Goal: Task Accomplishment & Management: Use online tool/utility

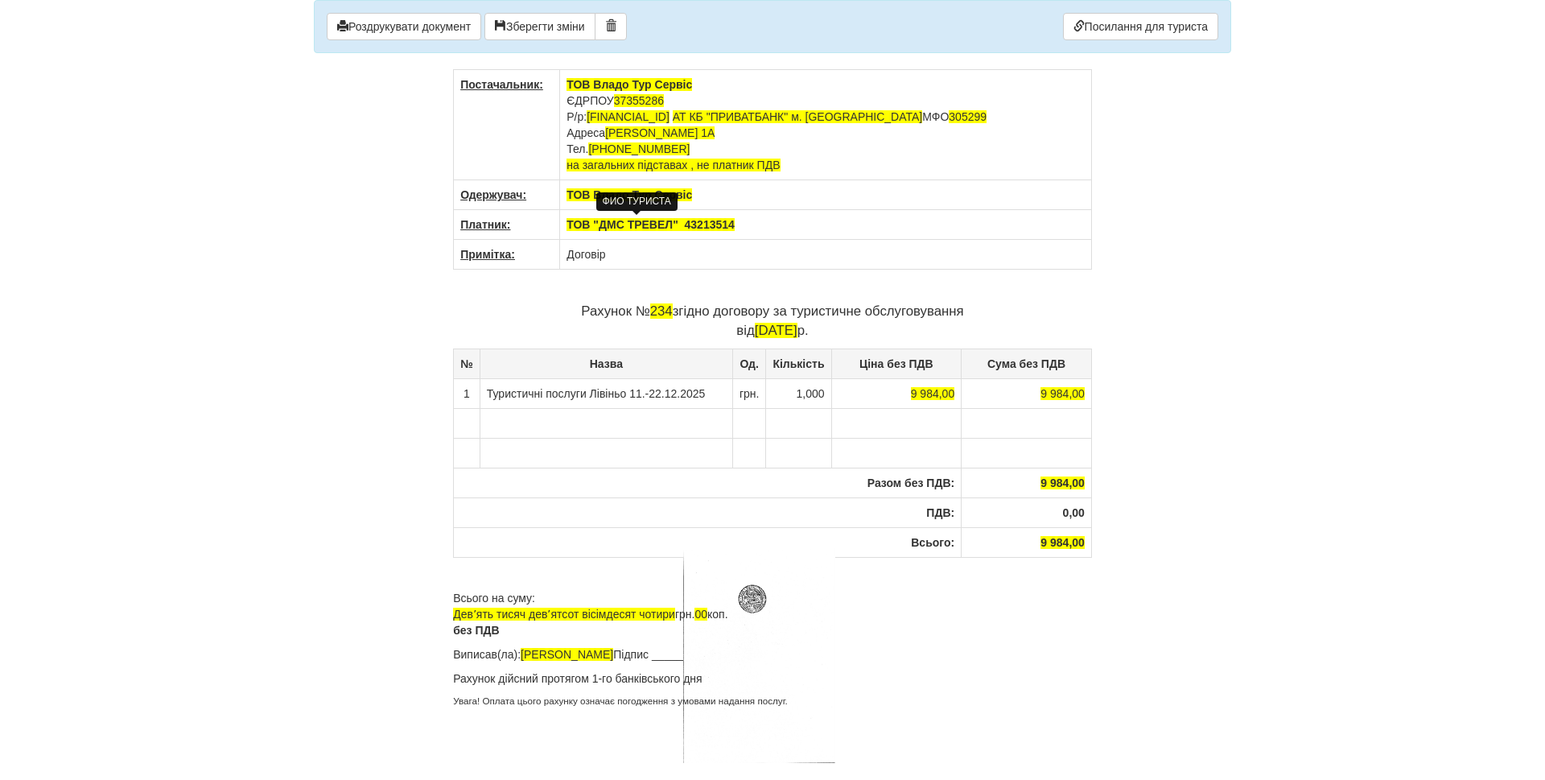
click at [1300, 339] on body "× Деякі поля не заповнено Ми підсвітили порожні поля червоним кольором. Ви може…" at bounding box center [772, 390] width 1545 height 780
click at [659, 253] on td "Договір" at bounding box center [826, 255] width 532 height 30
drag, startPoint x: 630, startPoint y: 256, endPoint x: 580, endPoint y: 257, distance: 50.7
click at [580, 257] on td "Договір" at bounding box center [826, 255] width 532 height 30
click at [566, 258] on td "Договір" at bounding box center [826, 255] width 532 height 30
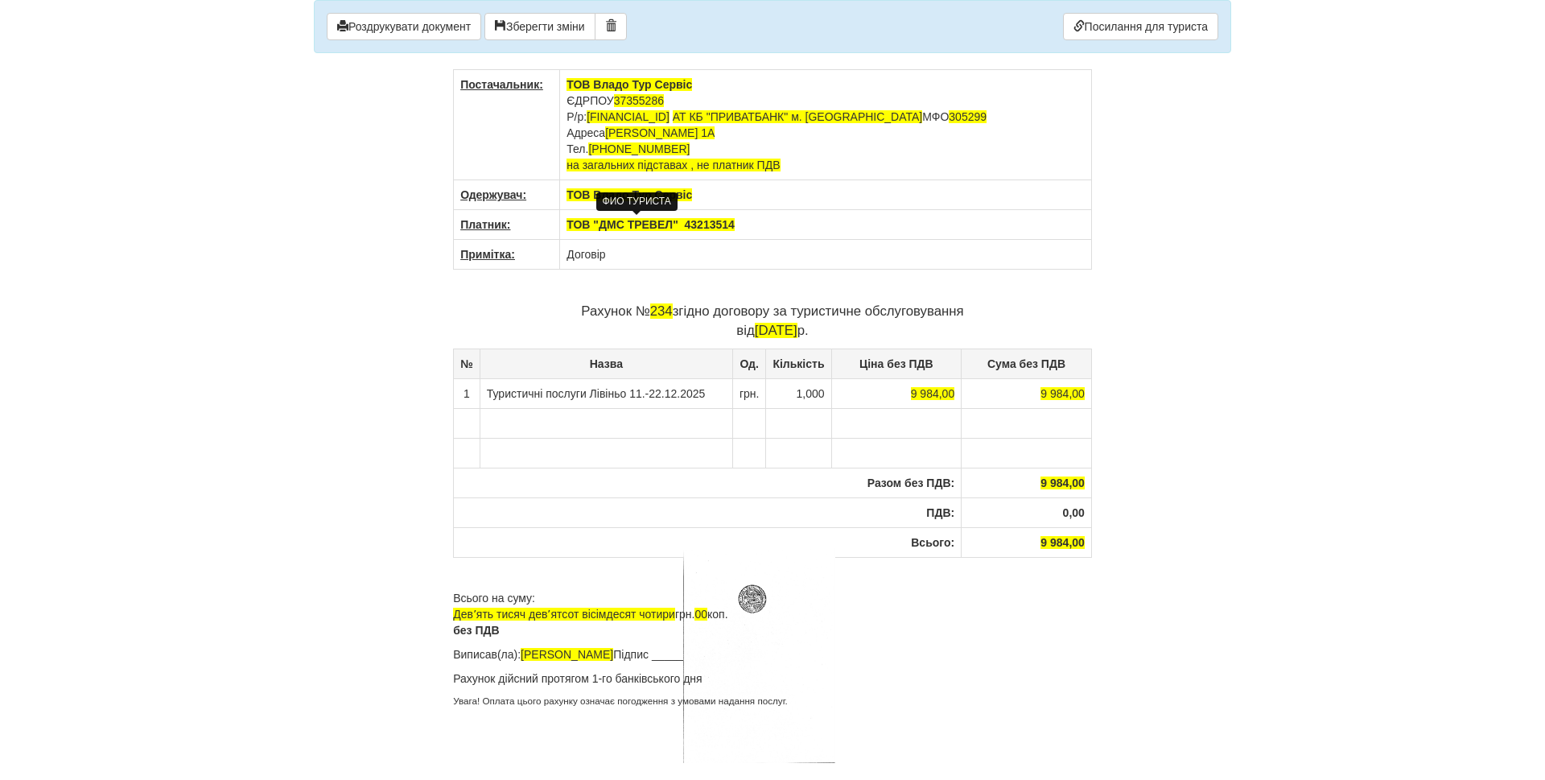
click at [565, 258] on td "Договір" at bounding box center [826, 255] width 532 height 30
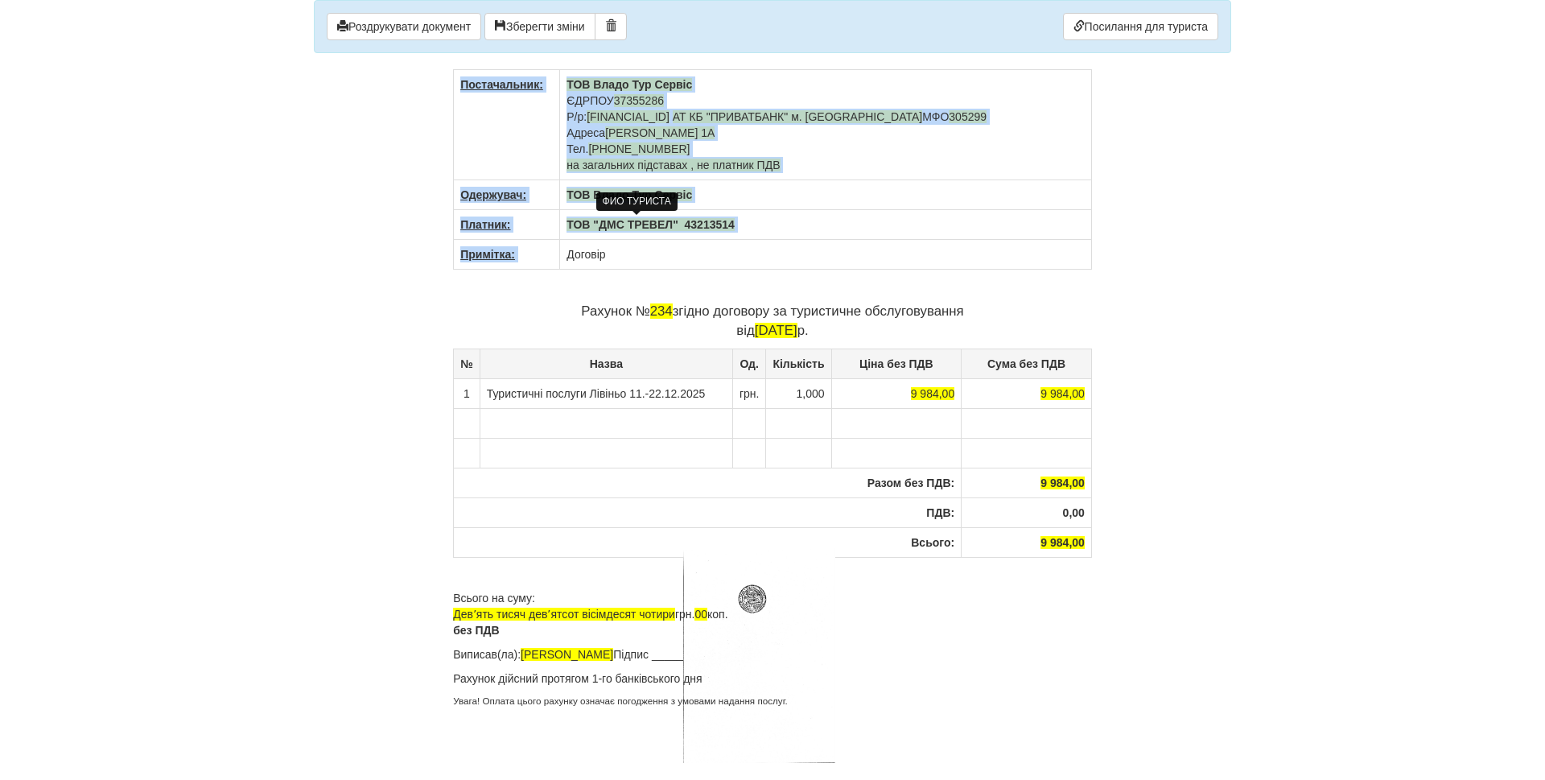
click at [565, 258] on td "Договір" at bounding box center [826, 255] width 532 height 30
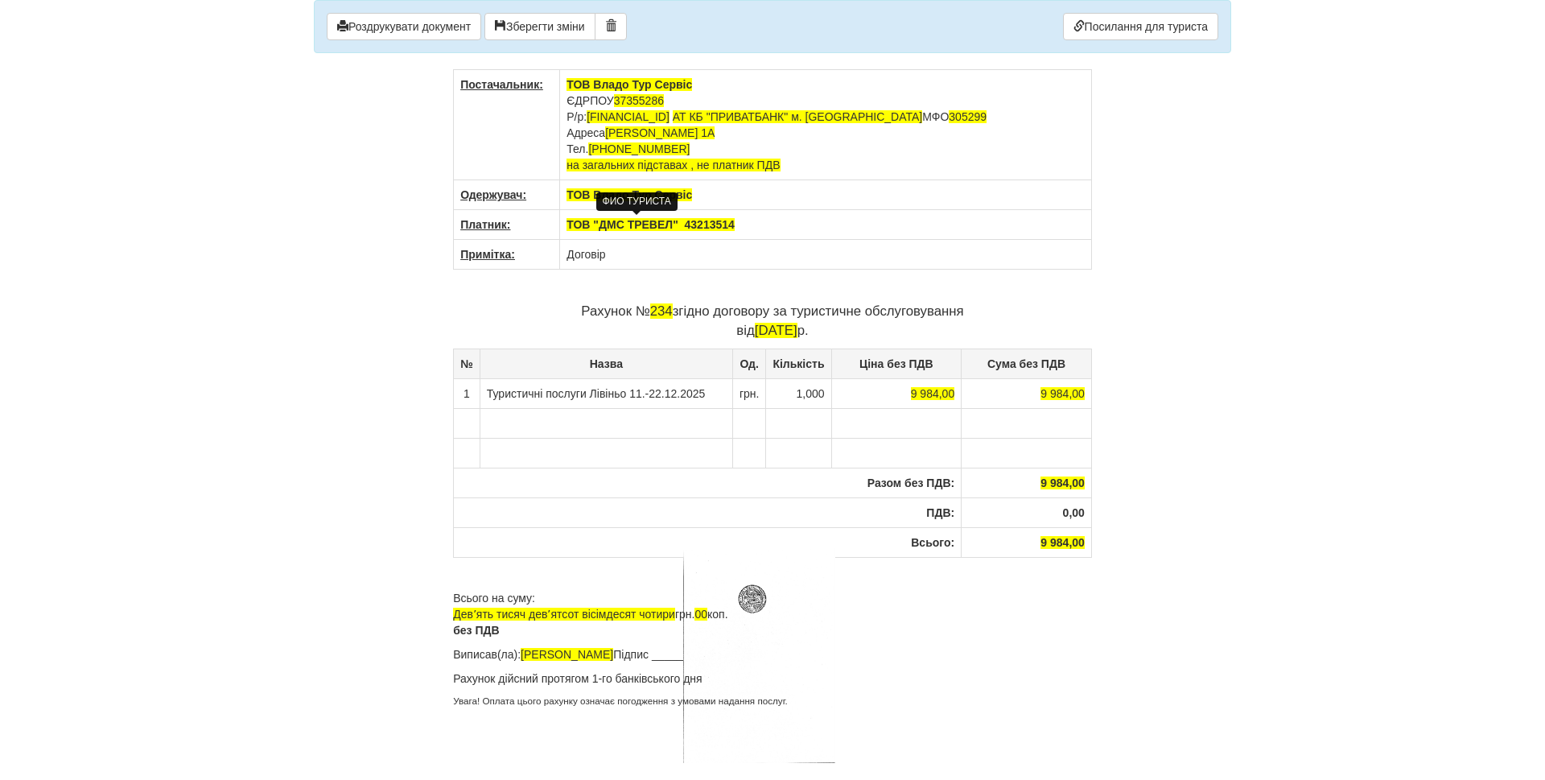
click at [668, 319] on p "Рахунок № 234 згідно договору за туристичне обслуговування від 30.09.2025 р." at bounding box center [772, 321] width 639 height 39
click at [756, 335] on span "30.09.2025" at bounding box center [776, 330] width 43 height 15
click at [755, 335] on span "30.09.2025" at bounding box center [776, 330] width 43 height 15
click at [755, 332] on span "30.09.2025" at bounding box center [776, 330] width 43 height 15
click at [756, 330] on span "30.09.2025" at bounding box center [776, 330] width 43 height 15
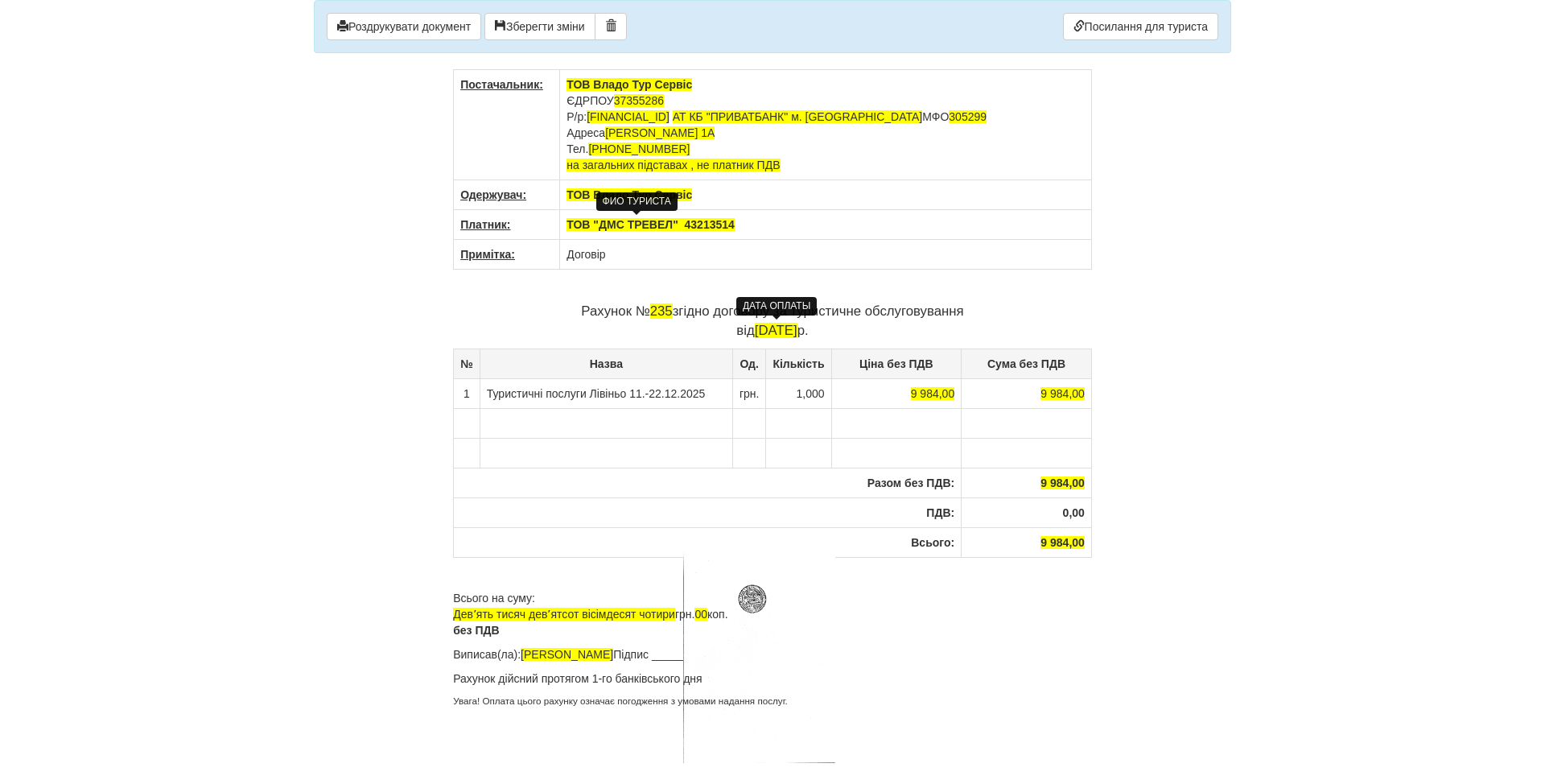
click at [755, 330] on span "30.09.2025" at bounding box center [776, 330] width 43 height 15
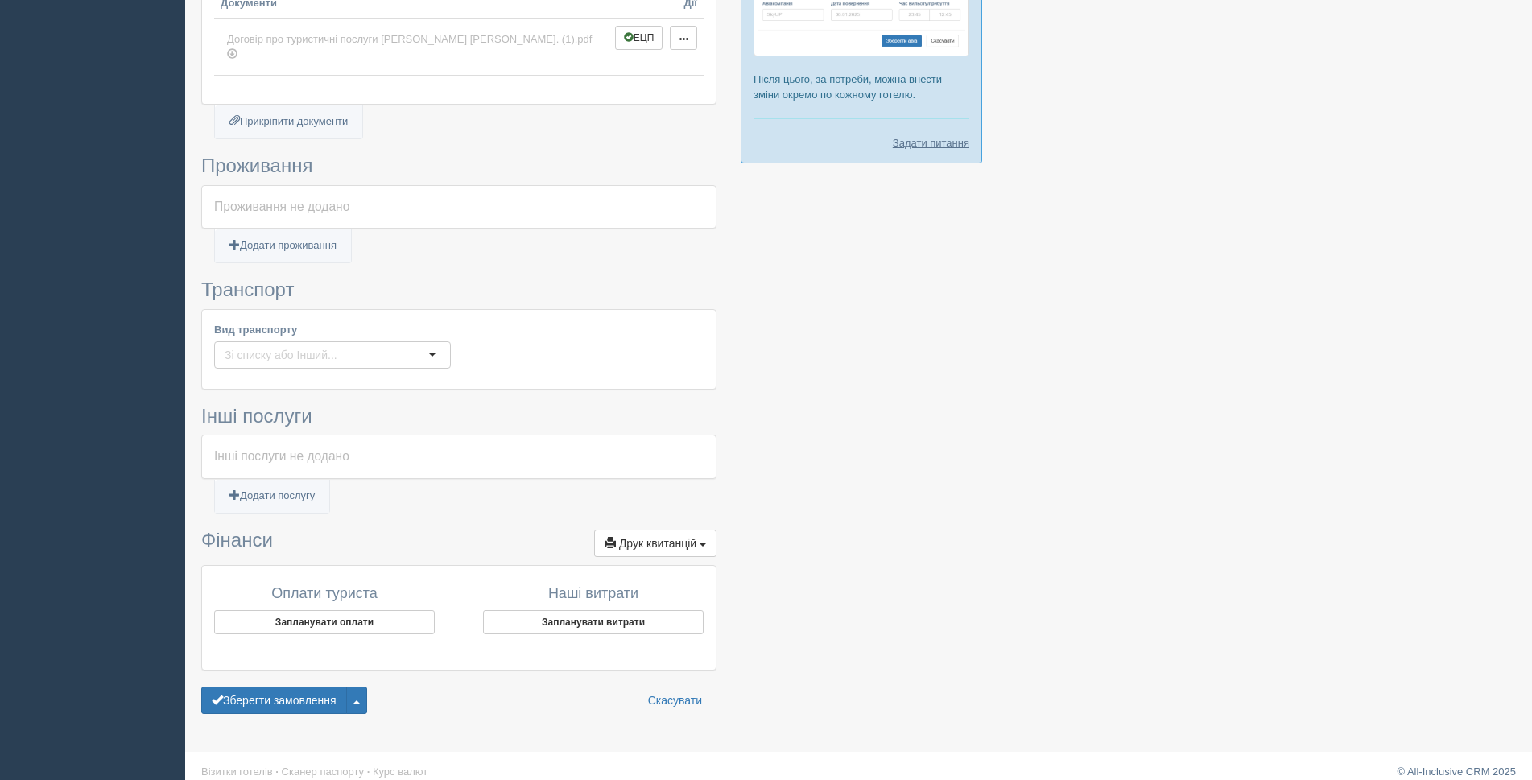
scroll to position [584, 0]
click at [695, 537] on span "Друк квитанцій" at bounding box center [657, 543] width 77 height 13
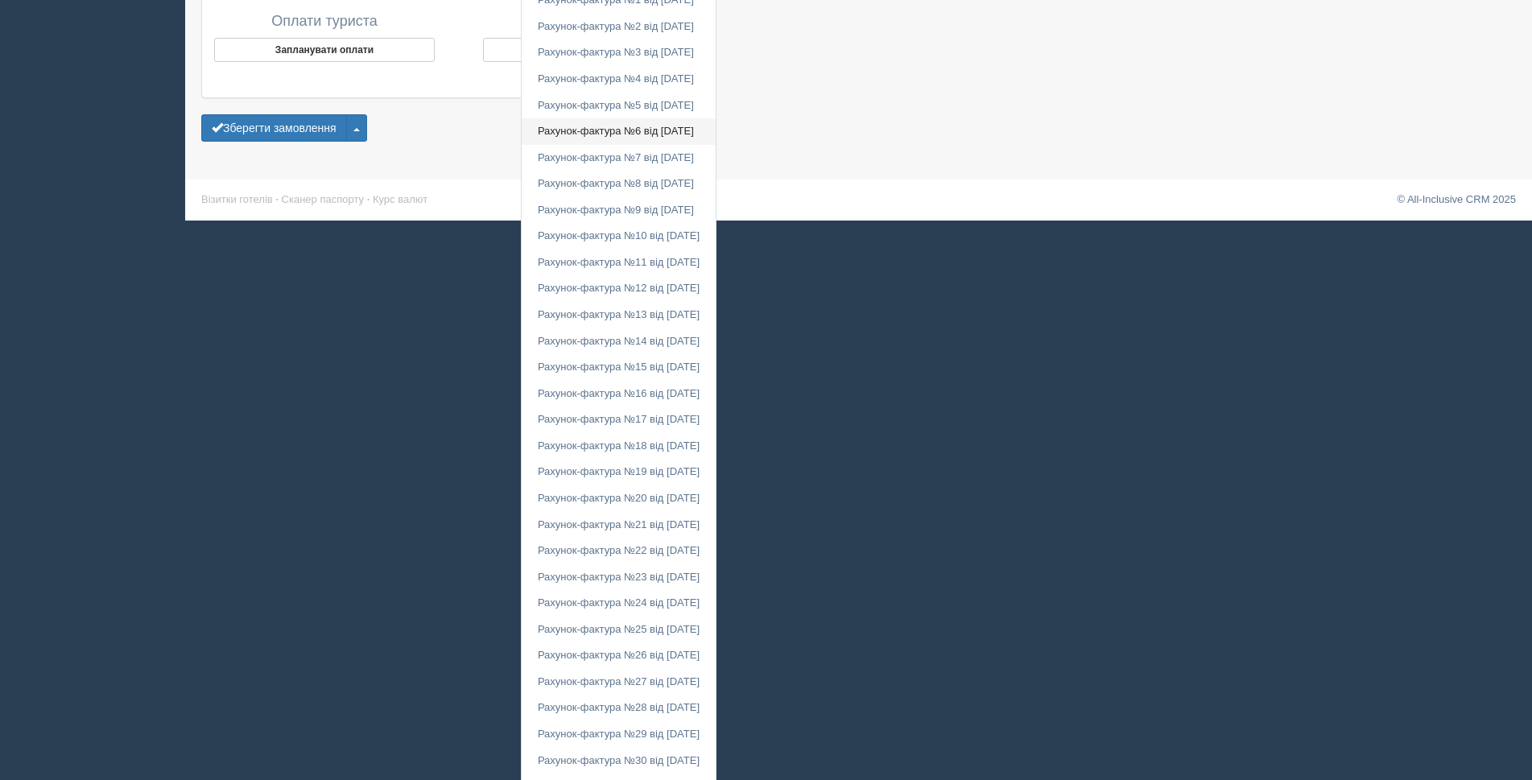
scroll to position [1399, 0]
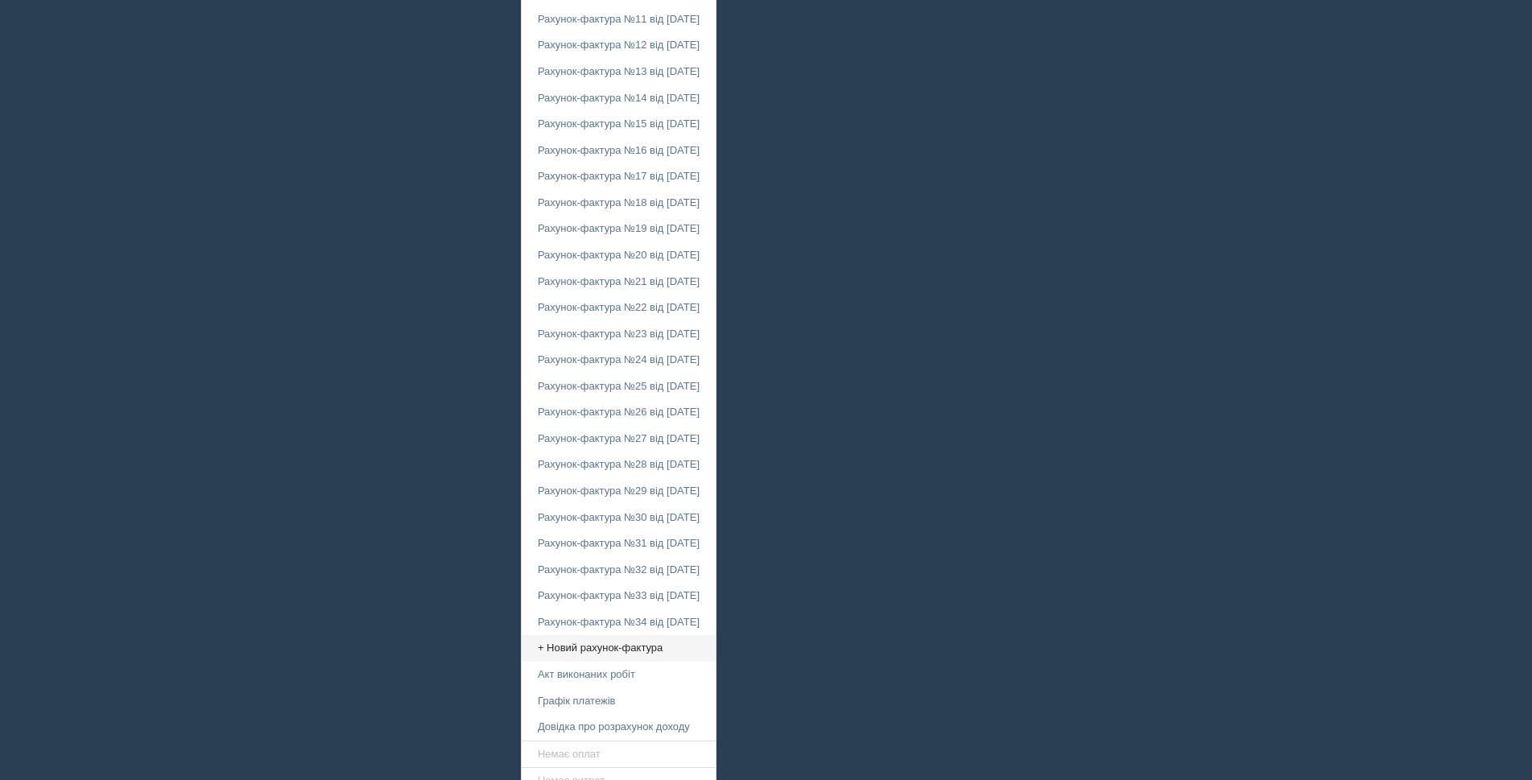
click at [576, 636] on link "+ Новий рахунок-фактура" at bounding box center [619, 648] width 194 height 27
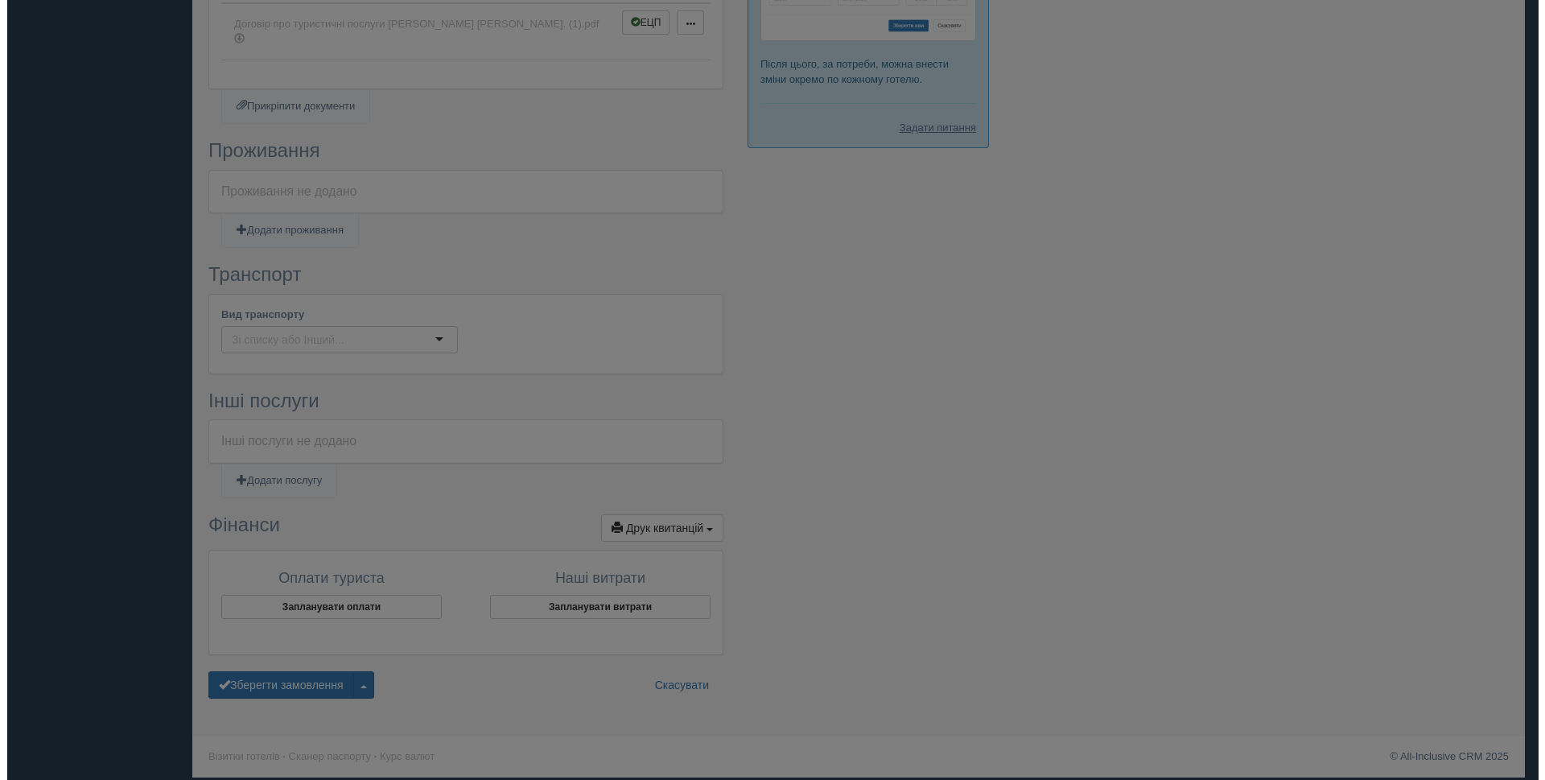
scroll to position [584, 0]
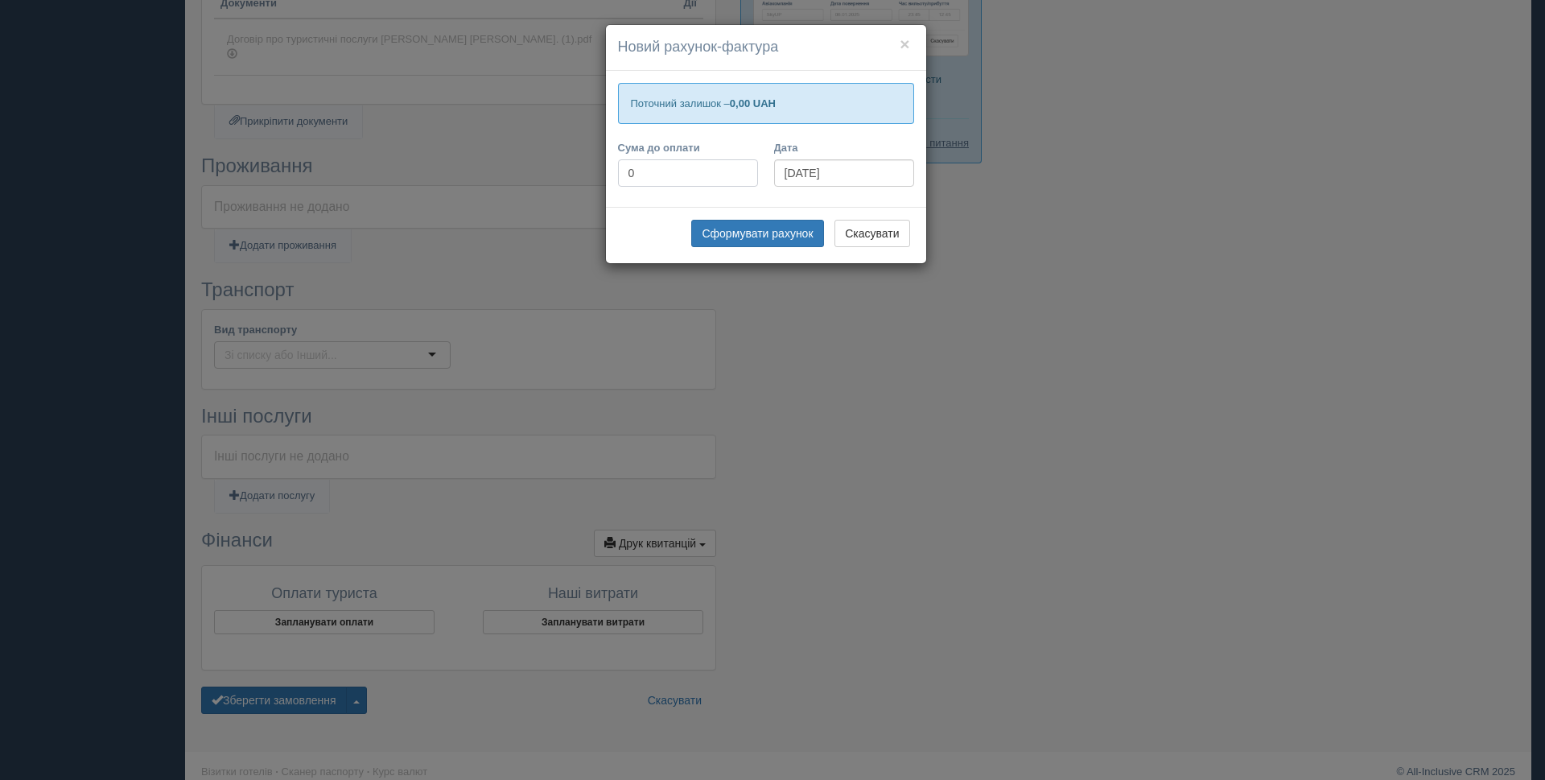
drag, startPoint x: 652, startPoint y: 173, endPoint x: 623, endPoint y: 170, distance: 29.2
click at [623, 170] on input "0" at bounding box center [688, 172] width 140 height 27
type input "76828"
click at [774, 231] on button "Сформувати рахунок" at bounding box center [757, 233] width 132 height 27
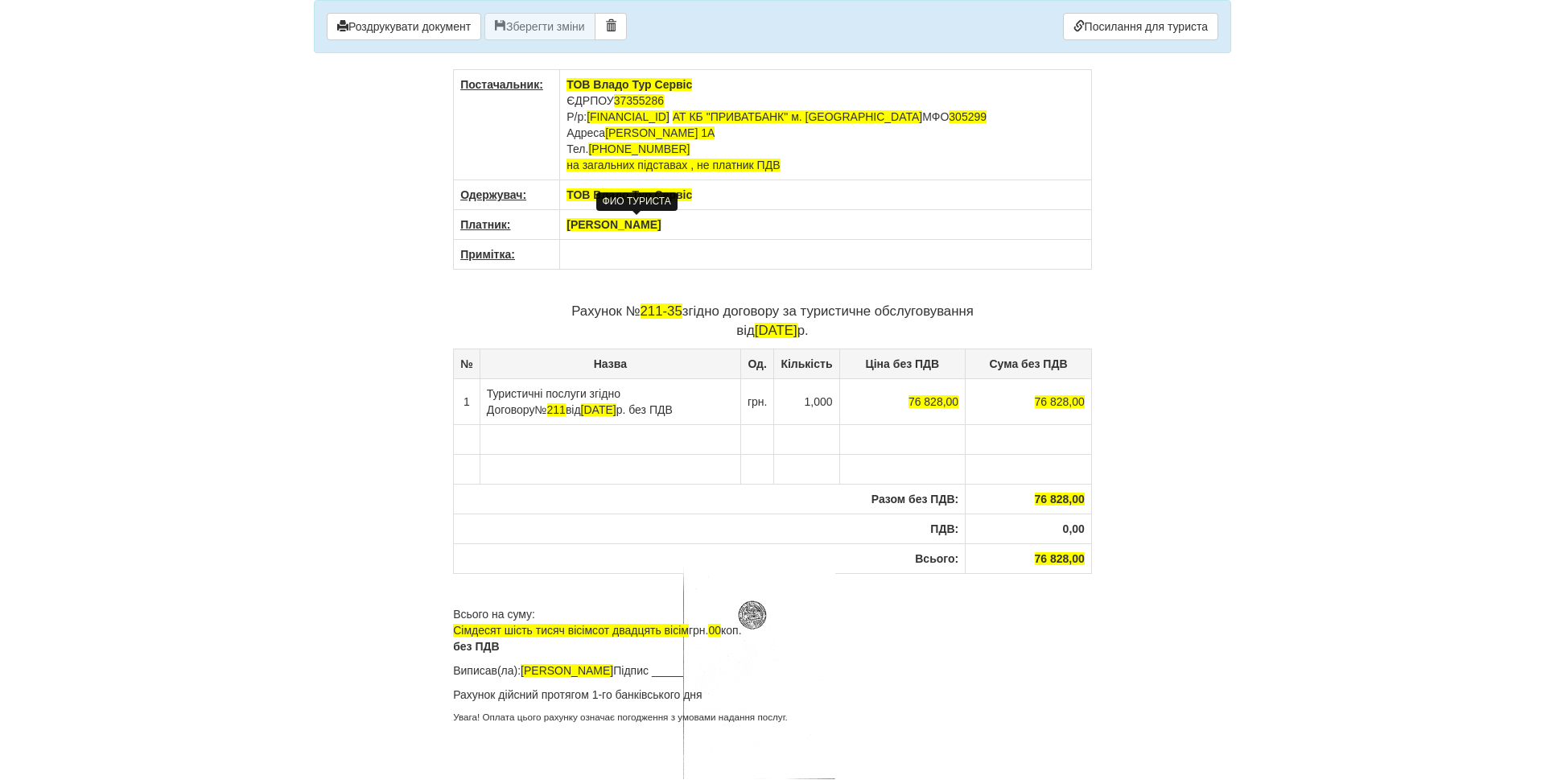
click at [604, 228] on span "[PERSON_NAME]" at bounding box center [614, 224] width 94 height 13
click at [580, 221] on span "[PERSON_NAME]" at bounding box center [614, 224] width 94 height 13
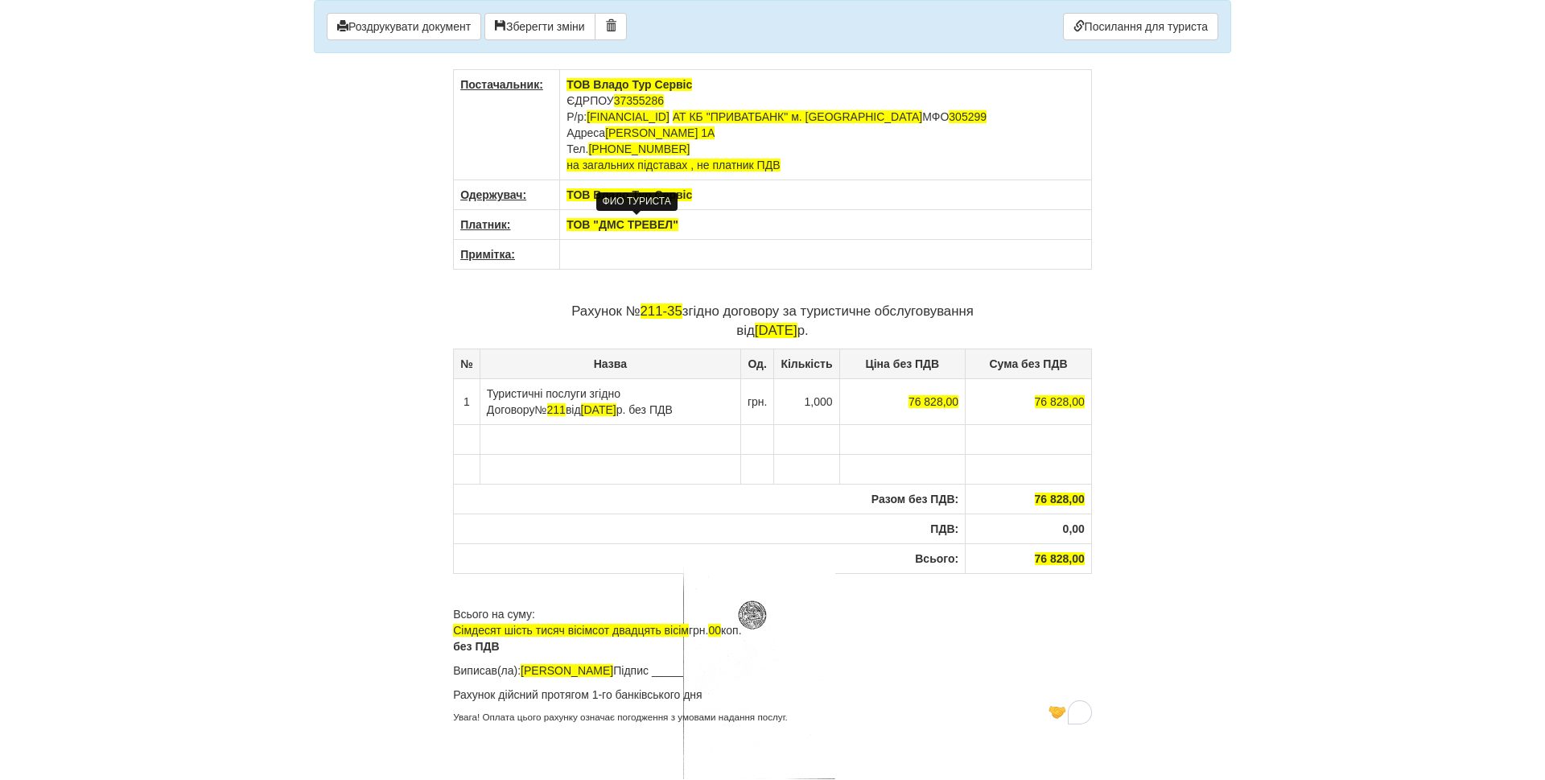
click at [598, 264] on td "To enrich screen reader interactions, please activate Accessibility in Grammarl…" at bounding box center [826, 255] width 532 height 30
click at [593, 394] on td "Туристичні послуги згідно Договору № 211 від 19.06.2024 р. без ПДВ" at bounding box center [610, 401] width 261 height 46
drag, startPoint x: 593, startPoint y: 394, endPoint x: 617, endPoint y: 411, distance: 29.9
click at [617, 411] on td "Туристичні послуги згідно Договору № 211 від 19.06.2024 р. без ПДВ" at bounding box center [610, 401] width 261 height 46
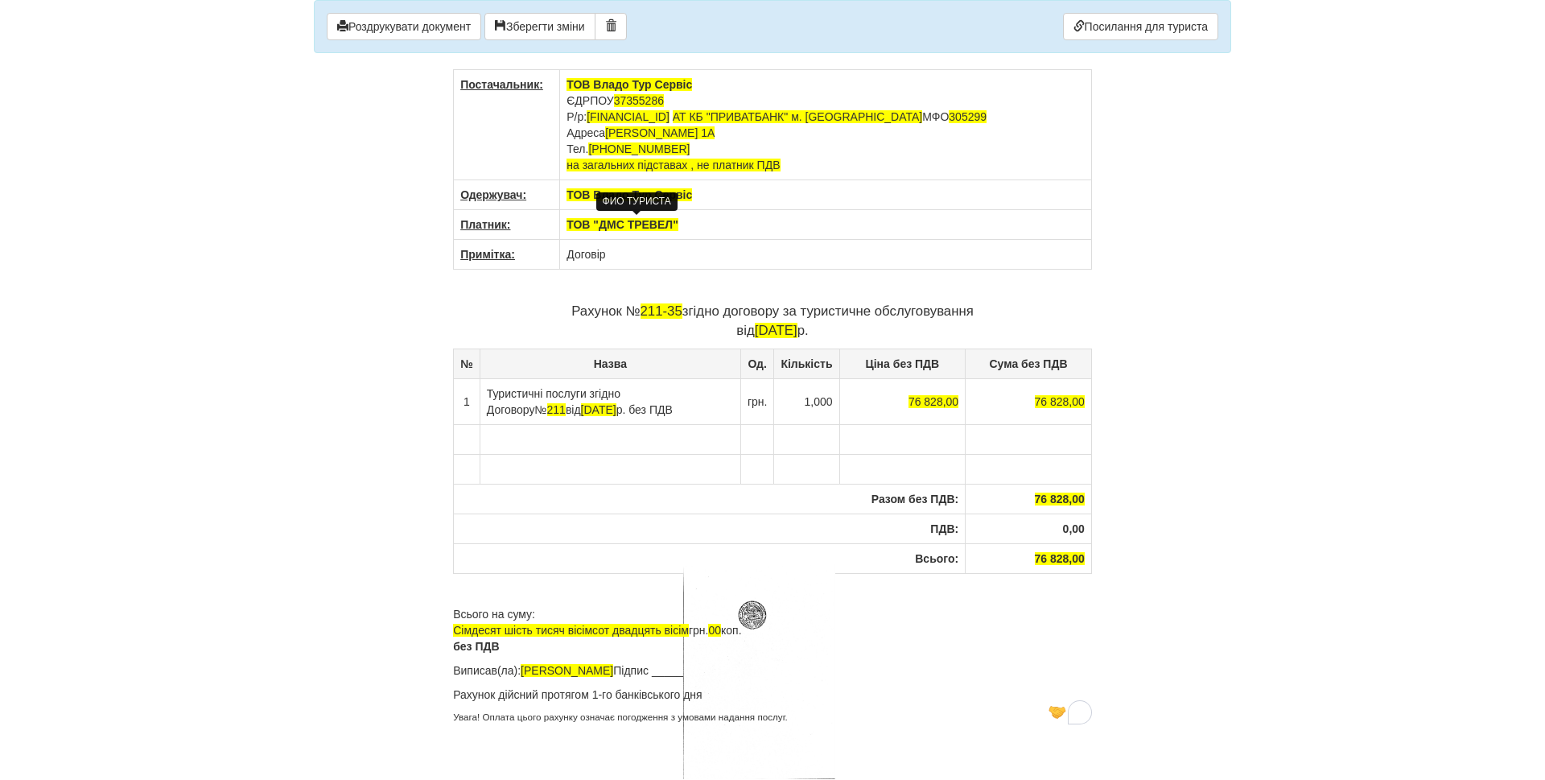
click at [626, 394] on td "Туристичні послуги згідно Договору № 211 від 19.06.2024 р. без ПДВ" at bounding box center [610, 401] width 261 height 46
click at [592, 397] on td "Туристичні послуги згідно Договору № 211 від 19.06.2024 р. без ПДВ" at bounding box center [610, 401] width 261 height 46
drag, startPoint x: 592, startPoint y: 397, endPoint x: 614, endPoint y: 414, distance: 28.2
click at [614, 414] on td "Туристичні послуги згідно Договору № 211 від 19.06.2024 р. без ПДВ" at bounding box center [610, 401] width 261 height 46
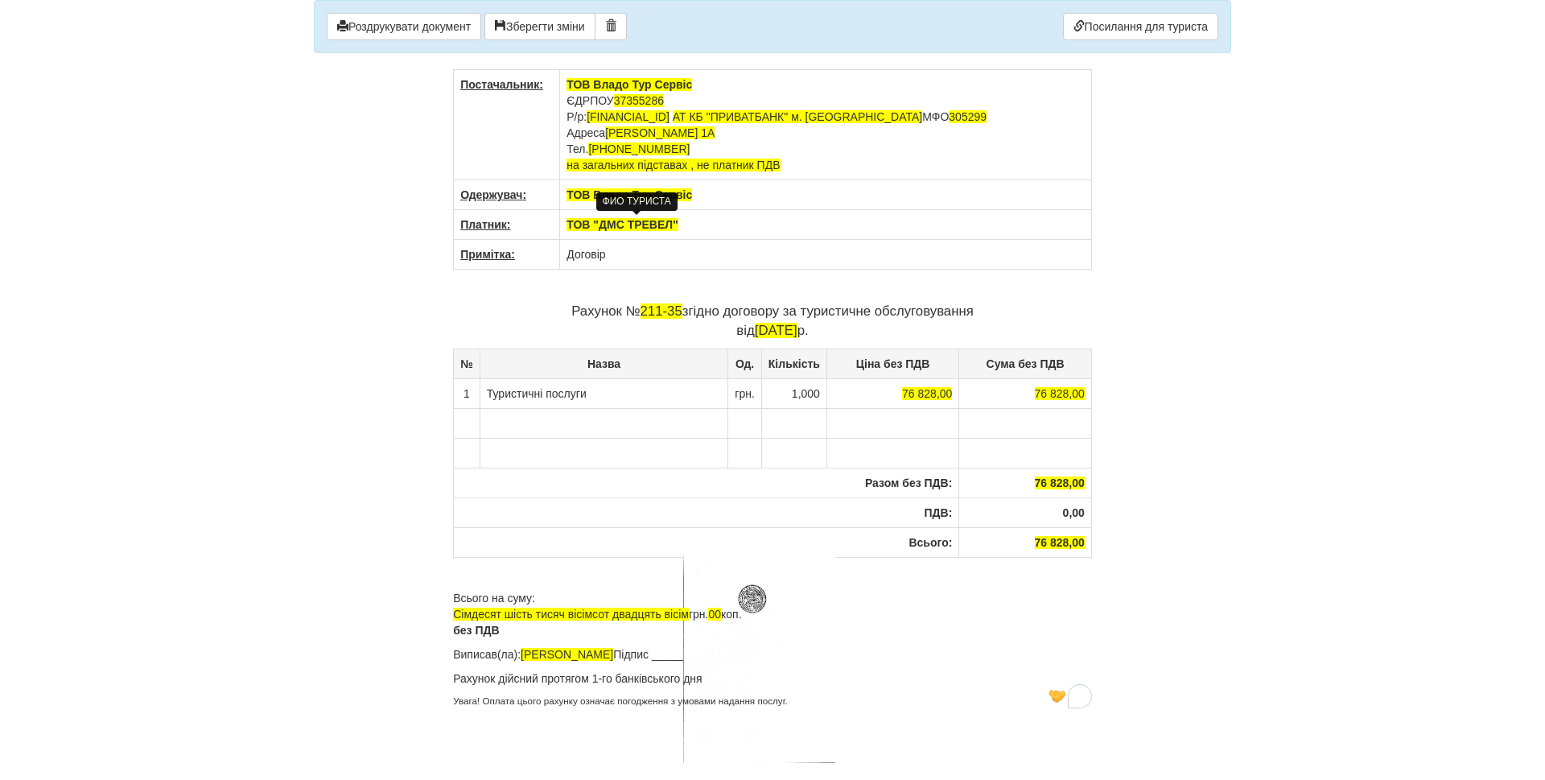
click at [623, 256] on td "Договір" at bounding box center [826, 255] width 532 height 30
click at [654, 391] on td "Туристичні послуги" at bounding box center [604, 393] width 249 height 30
drag, startPoint x: 568, startPoint y: 256, endPoint x: 612, endPoint y: 254, distance: 43.5
click at [612, 254] on td "Договір" at bounding box center [826, 255] width 532 height 30
click at [592, 397] on td "Туристичні послуги Лівіньо 11.-22.12.25 (" at bounding box center [605, 393] width 250 height 30
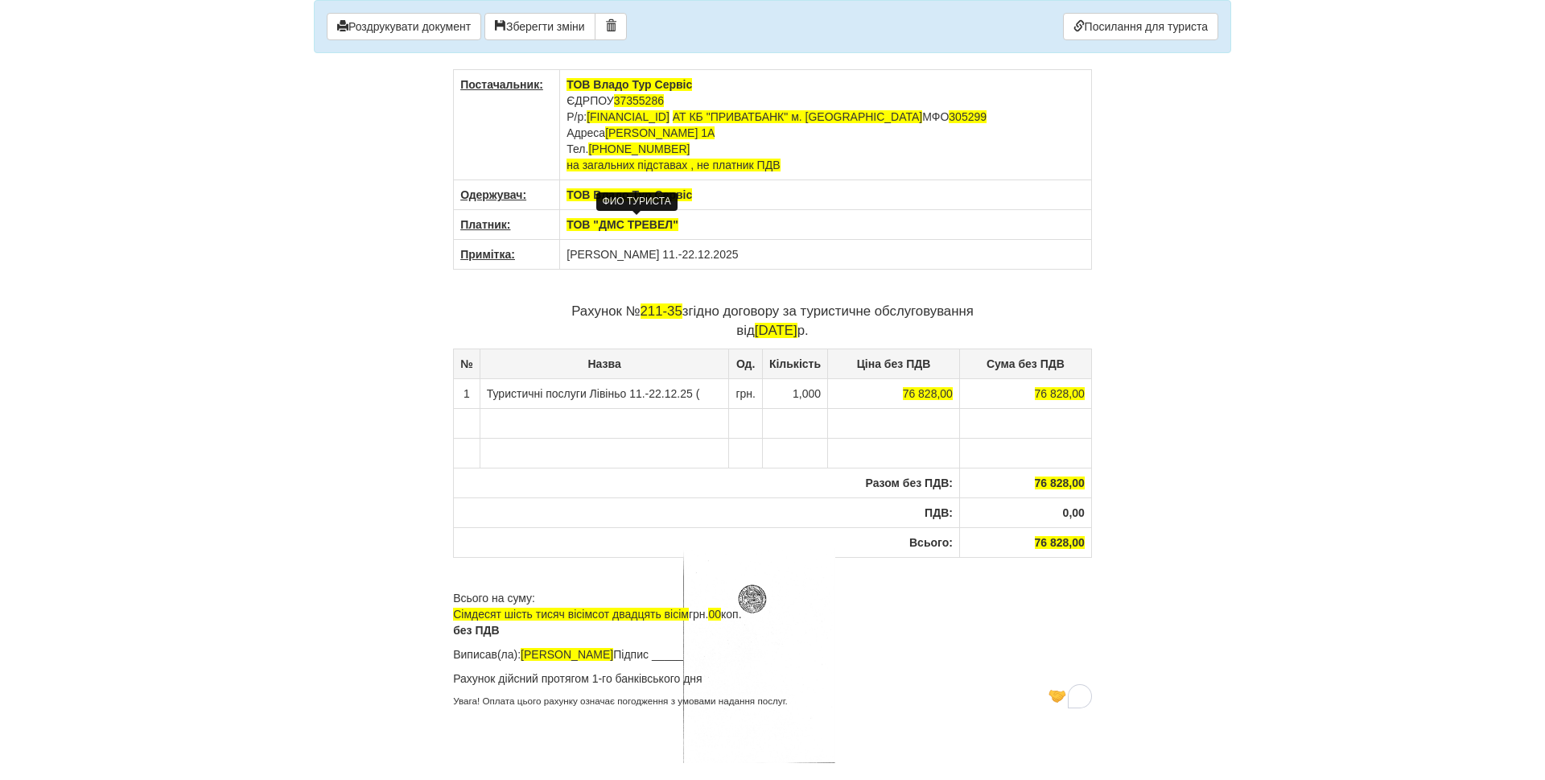
drag, startPoint x: 592, startPoint y: 397, endPoint x: 703, endPoint y: 398, distance: 110.3
click at [703, 398] on td "Туристичні послуги Лівіньо 11.-22.12.25 (" at bounding box center [605, 393] width 250 height 30
click at [592, 391] on td "Туристичні послуги intermonti 4*" at bounding box center [604, 393] width 249 height 30
click at [592, 394] on td "Туристичні послуги intermonti 4*" at bounding box center [604, 393] width 249 height 30
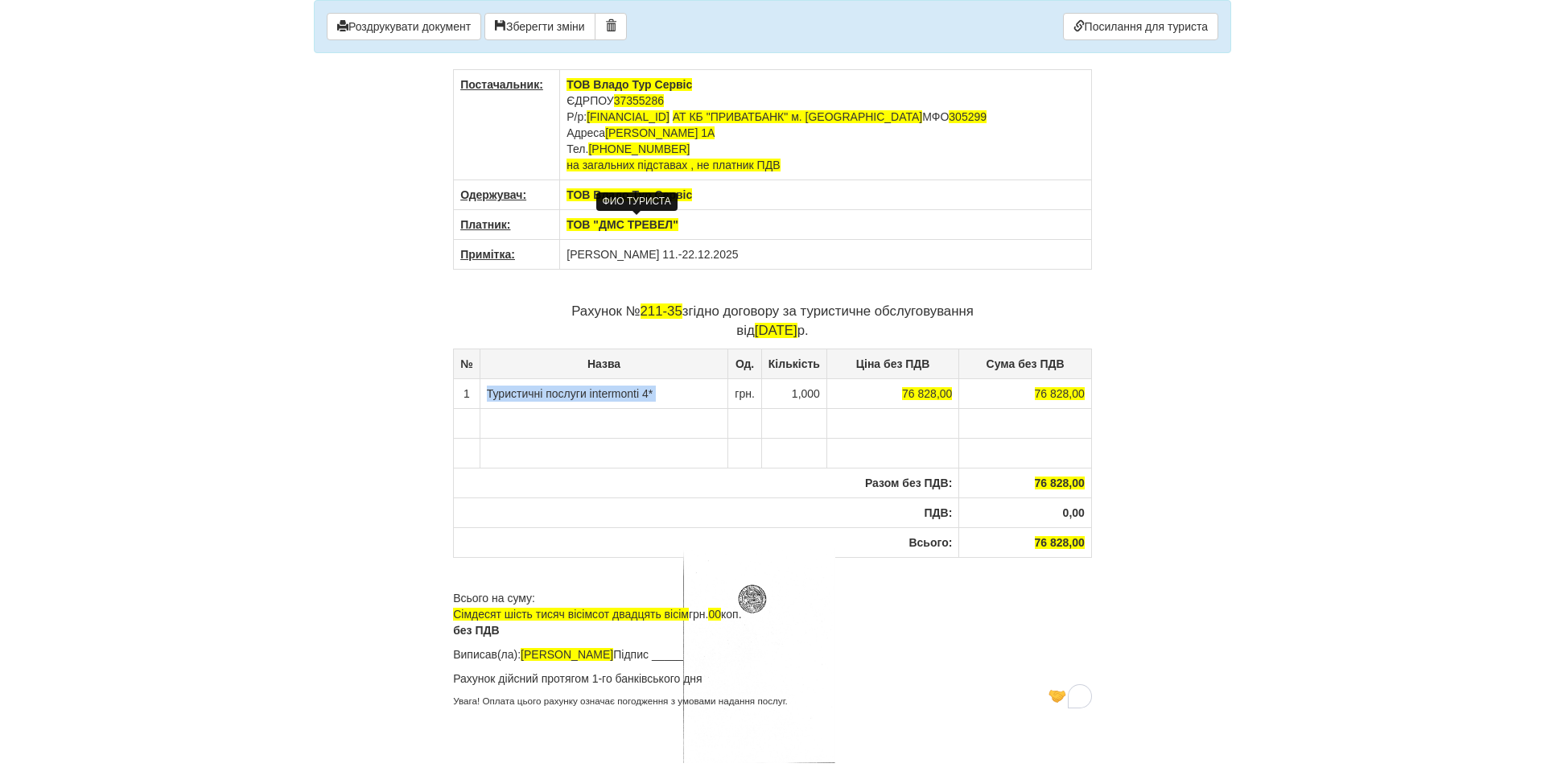
click at [592, 394] on td "Туристичні послуги intermonti 4*" at bounding box center [604, 393] width 249 height 30
click at [592, 393] on td "Туристичні послуги intermonti 4*" at bounding box center [604, 393] width 249 height 30
drag, startPoint x: 590, startPoint y: 393, endPoint x: 642, endPoint y: 394, distance: 51.5
click at [642, 394] on td "Туристичні послуги intermonti 4*" at bounding box center [604, 393] width 249 height 30
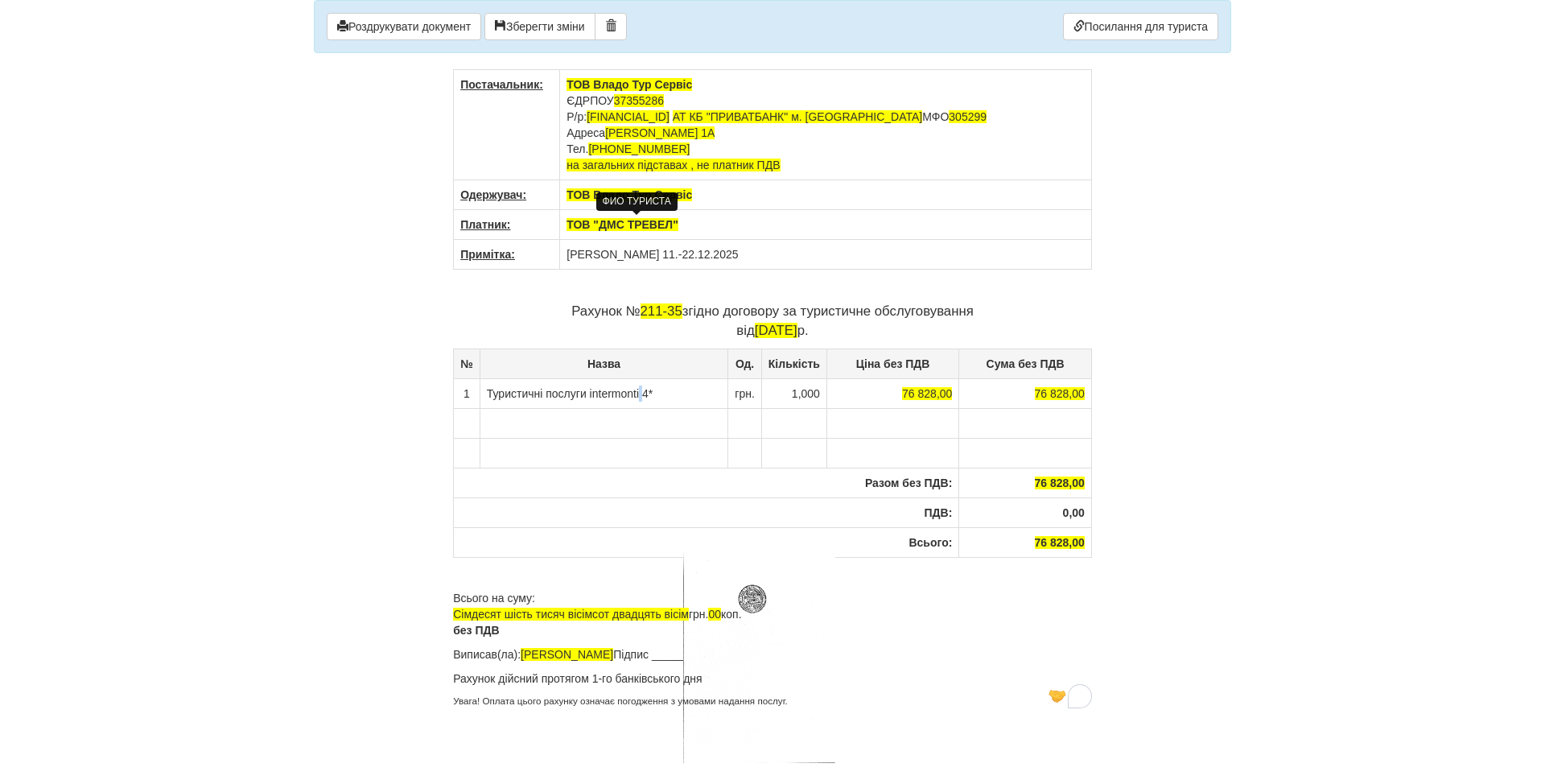
click at [642, 394] on td "Туристичні послуги intermonti 4*" at bounding box center [604, 393] width 249 height 30
click at [646, 393] on td "Туристичні послуги intermontiINTERMONTI 4*" at bounding box center [609, 393] width 258 height 30
click at [677, 391] on td "Туристичні послуги INTERMONTI 4*" at bounding box center [605, 393] width 250 height 30
click at [274, 553] on body "× Деякі поля не заповнено Ми підсвітили порожні поля червоним кольором. Ви може…" at bounding box center [772, 390] width 1545 height 780
drag, startPoint x: 676, startPoint y: 391, endPoint x: 704, endPoint y: 391, distance: 27.4
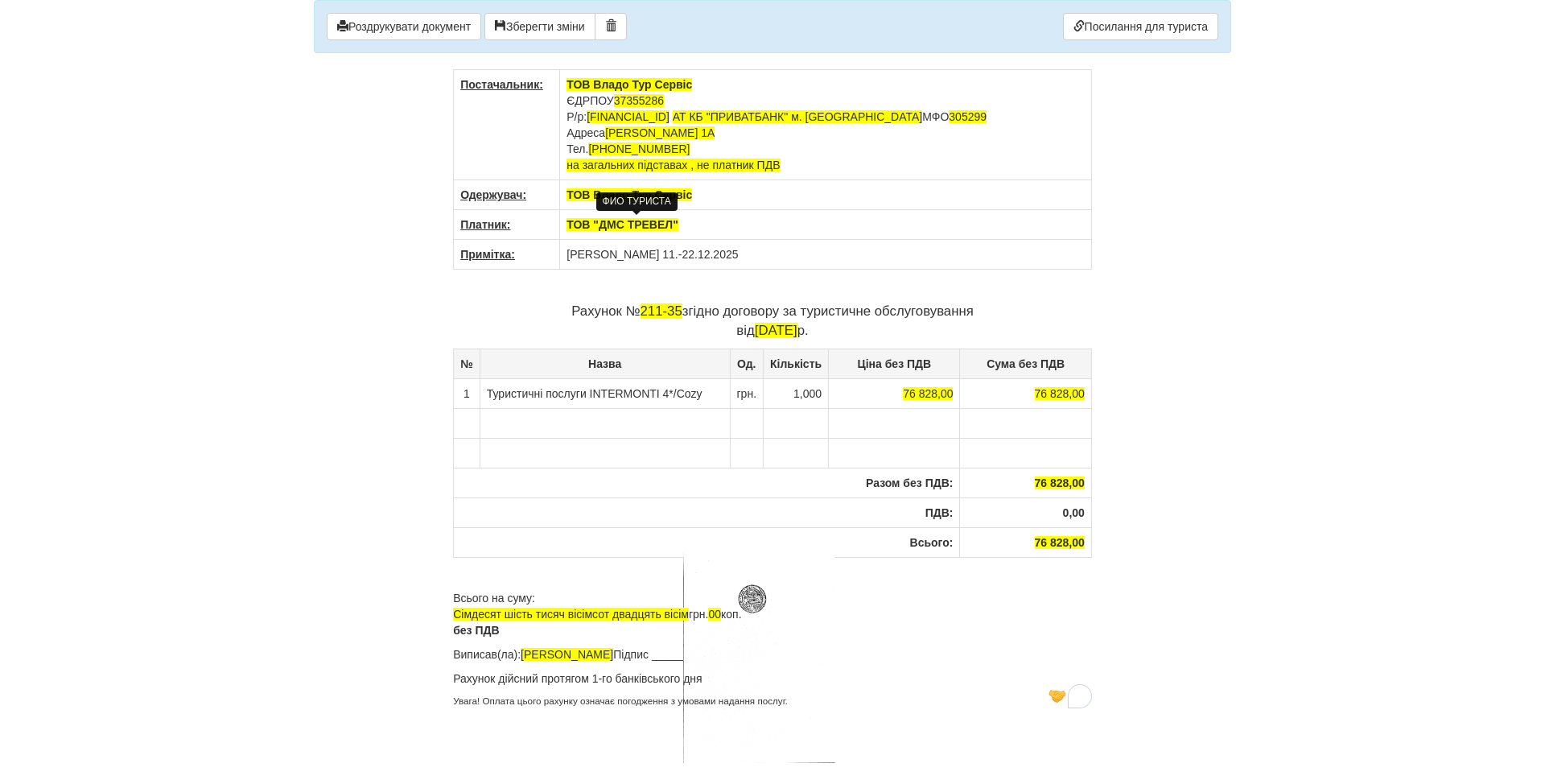
click at [704, 391] on td "Туристичні послуги INTERMONTI 4*/Cozy" at bounding box center [605, 393] width 250 height 30
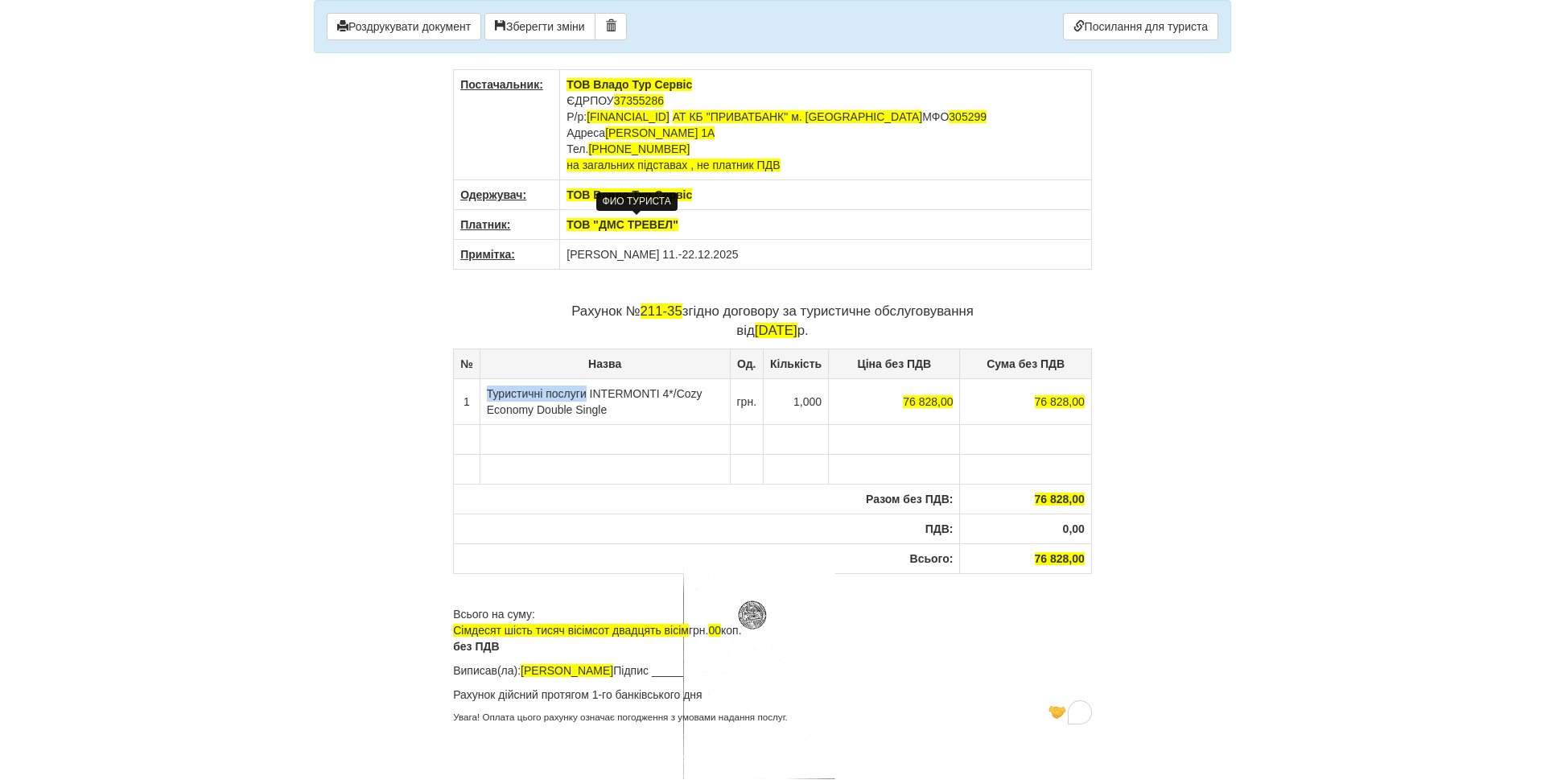
drag, startPoint x: 588, startPoint y: 393, endPoint x: 487, endPoint y: 392, distance: 100.6
click at [487, 392] on td "Туристичні послуги INTERMONTI 4*/Cozy Economy Double Single" at bounding box center [605, 401] width 250 height 46
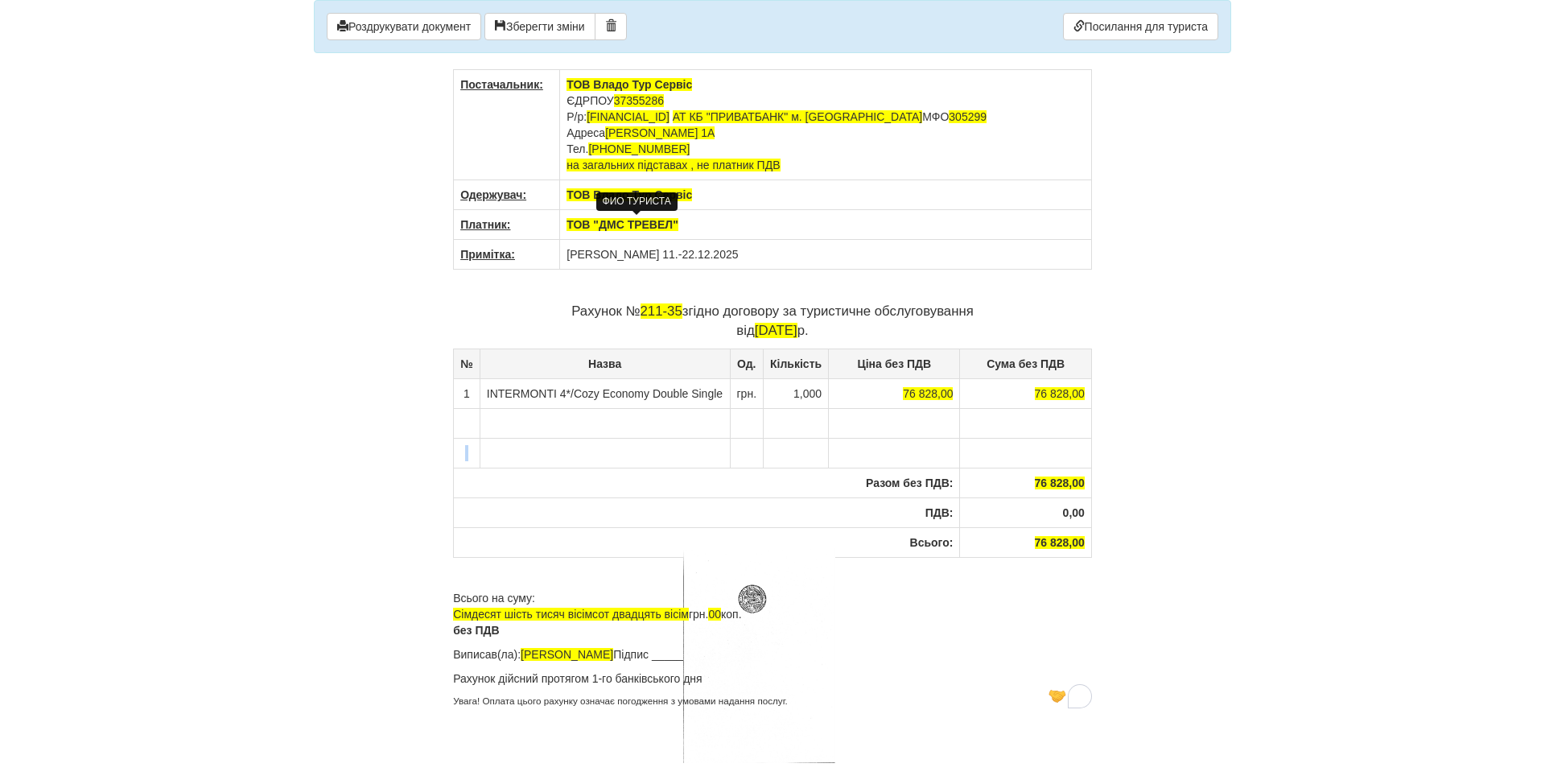
drag, startPoint x: 468, startPoint y: 422, endPoint x: 508, endPoint y: 434, distance: 41.2
click at [604, 445] on tbody "№ Назва Од. Кількість Ціна без ПДВ Сума без ПДВ 1 INTERMONTI 4*/Cozy Economy Do…" at bounding box center [773, 453] width 638 height 208
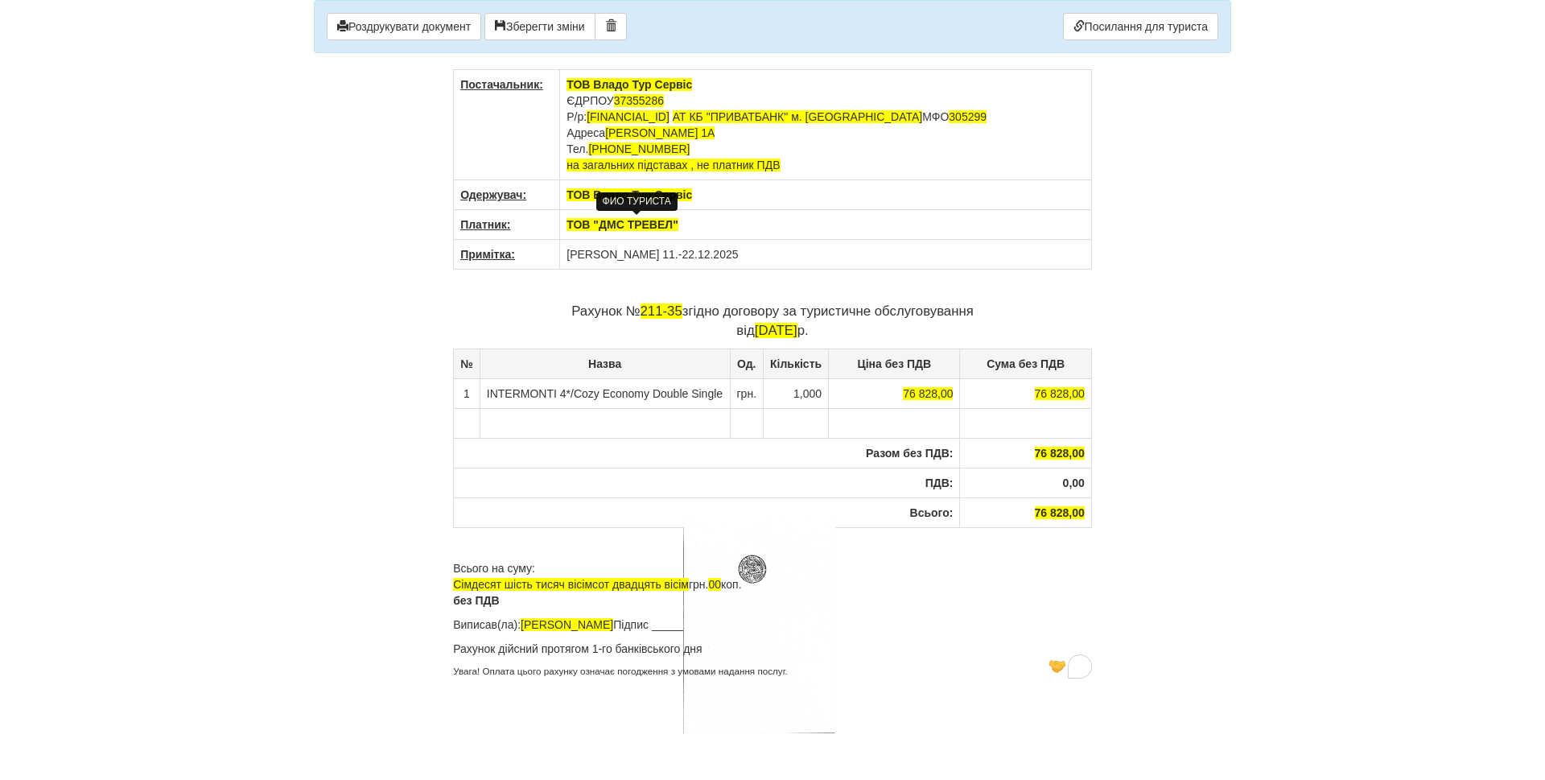
drag, startPoint x: 476, startPoint y: 423, endPoint x: 465, endPoint y: 419, distance: 11.5
click at [465, 419] on td "To enrich screen reader interactions, please activate Accessibility in Grammarl…" at bounding box center [467, 423] width 27 height 30
drag, startPoint x: 465, startPoint y: 419, endPoint x: 477, endPoint y: 417, distance: 12.2
click at [477, 417] on td "To enrich screen reader interactions, please activate Accessibility in Grammarl…" at bounding box center [467, 423] width 27 height 30
click at [470, 423] on td "To enrich screen reader interactions, please activate Accessibility in Grammarl…" at bounding box center [467, 423] width 27 height 30
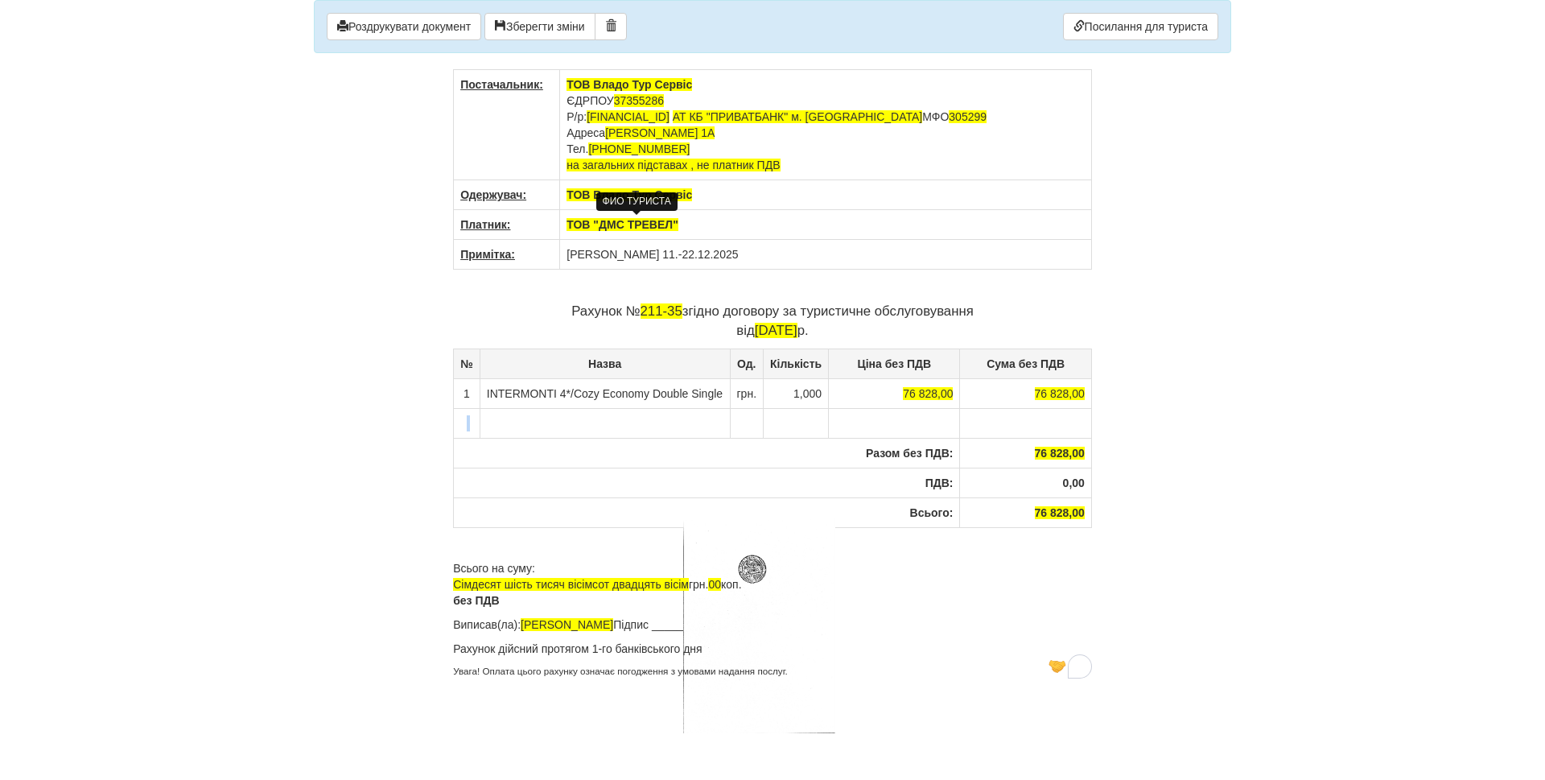
drag, startPoint x: 470, startPoint y: 423, endPoint x: 504, endPoint y: 427, distance: 34.0
click at [504, 427] on tr "To enrich screen reader interactions, please activate Accessibility in Grammarl…" at bounding box center [773, 423] width 638 height 30
drag, startPoint x: 462, startPoint y: 418, endPoint x: 771, endPoint y: 427, distance: 309.2
click at [771, 427] on tr "To enrich screen reader interactions, please activate Accessibility in Grammarl…" at bounding box center [773, 423] width 638 height 30
click at [824, 446] on th "Разом без ПДВ:" at bounding box center [707, 453] width 506 height 30
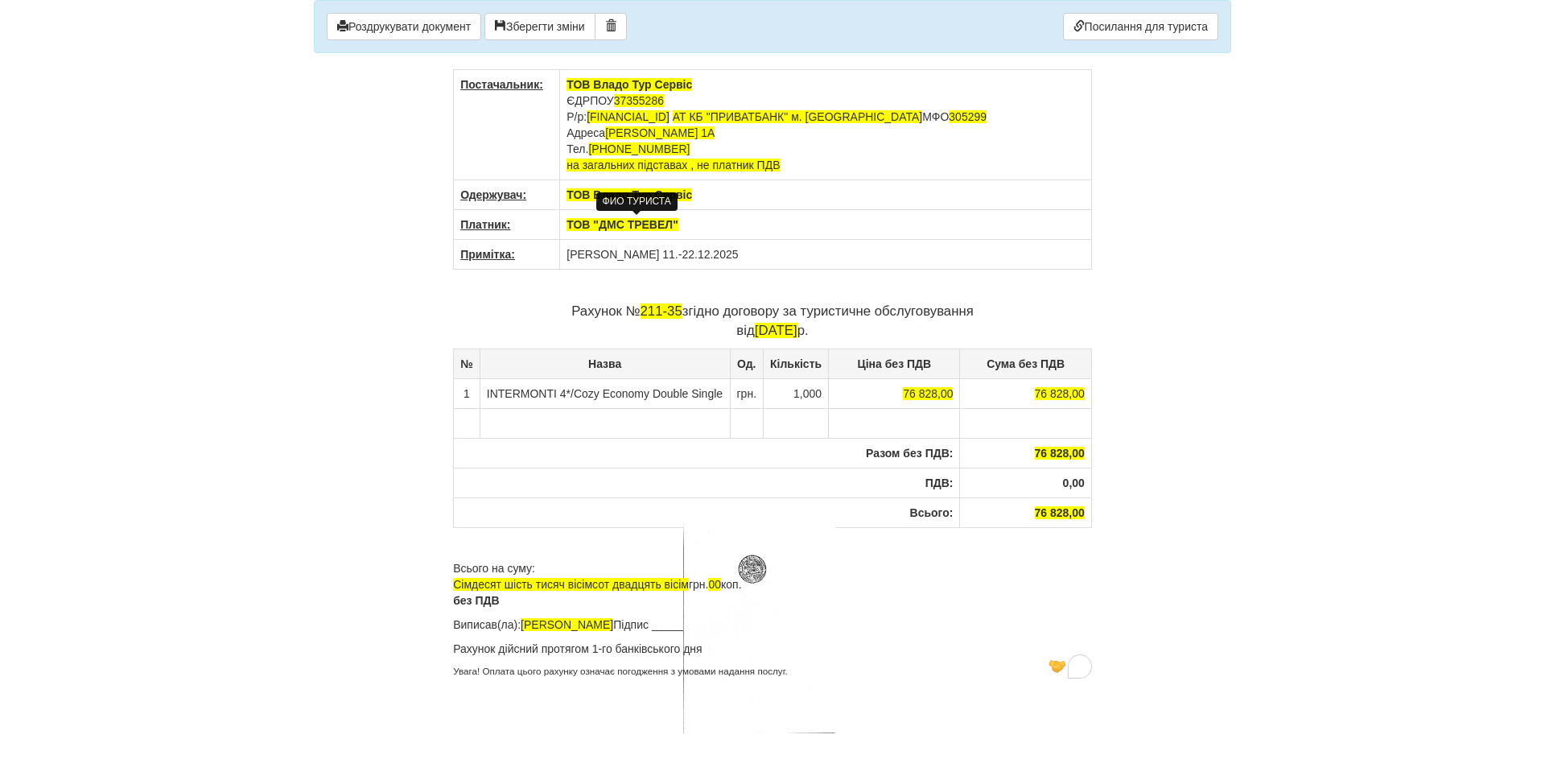
click at [831, 677] on p "Увага! Оплата цього рахунку означає погодження з умовами надання послуг." at bounding box center [772, 672] width 639 height 14
click at [727, 650] on p "Рахунок дійсний протягом 1-го банківського дня" at bounding box center [772, 649] width 639 height 16
click at [551, 666] on p "Рахунок дійсний протягом 1-го банківського дня" at bounding box center [772, 657] width 639 height 32
click at [720, 654] on p "Рахунок дійсний протягом 1-го банківського дня" at bounding box center [772, 657] width 639 height 32
click at [522, 687] on p "Рахунок дійсний протягом 1-го банківського дня Умови оплати в перыод ранного бр…" at bounding box center [772, 673] width 639 height 64
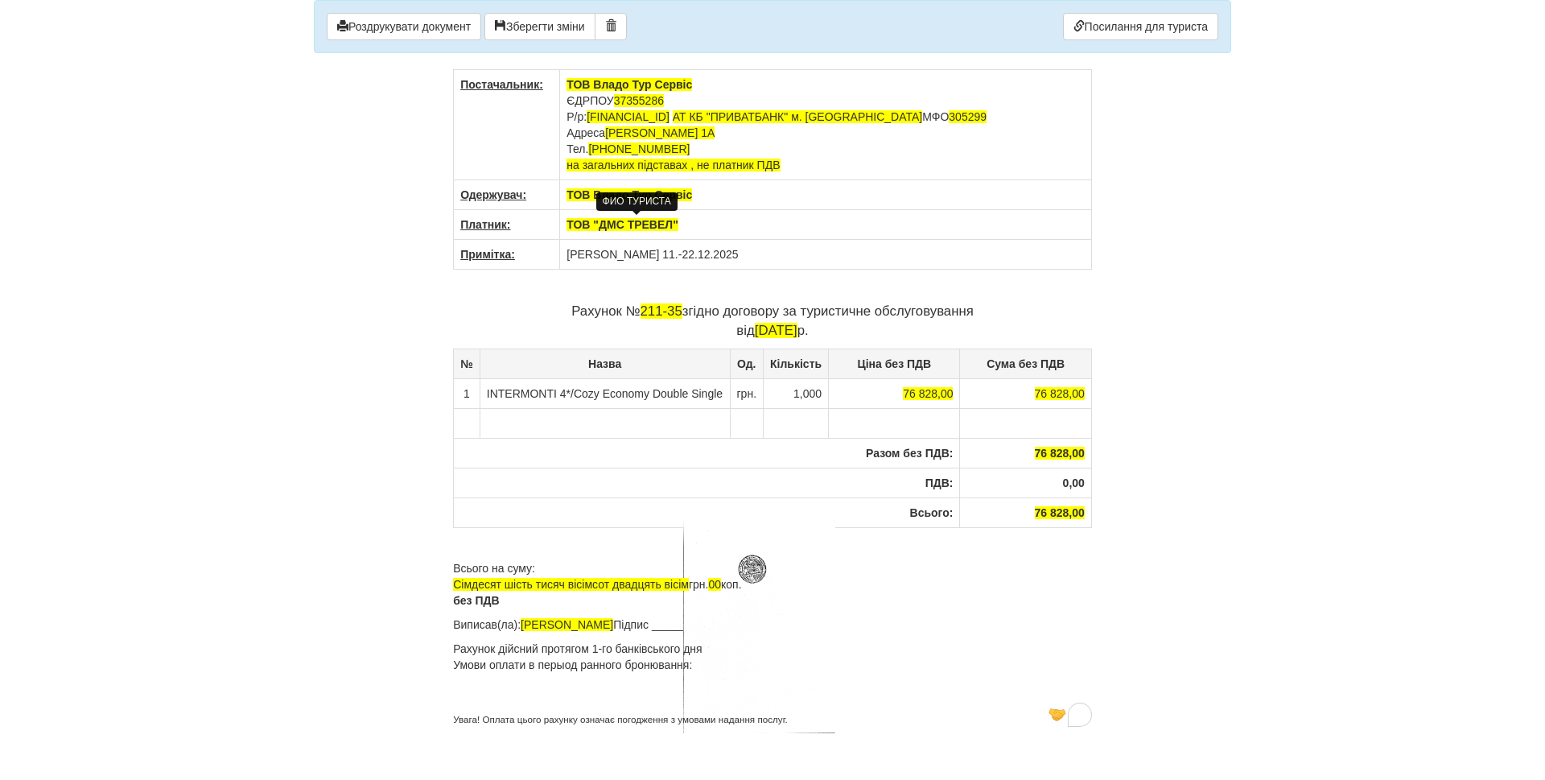
click at [502, 679] on p "Рахунок дійсний протягом 1-го банківського дня Умови оплати в перыод ранного бр…" at bounding box center [772, 673] width 639 height 64
click at [565, 660] on p "Рахунок дійсний протягом 1-го банківського дня Умови оплати в перыод ранного бр…" at bounding box center [772, 681] width 639 height 80
click at [532, 666] on p "Рахунок дійсний протягом 1-го банківського дня Умови оплати в період ранного бр…" at bounding box center [772, 681] width 639 height 80
click at [662, 666] on p "Рахунок дійсний протягом 1-го банківського дня Умови оплати в період ранного бр…" at bounding box center [772, 681] width 639 height 80
click at [642, 675] on p "Рахунок дійсний протягом 1-го банківського дня Умови оплати в період ранного бр…" at bounding box center [772, 681] width 639 height 80
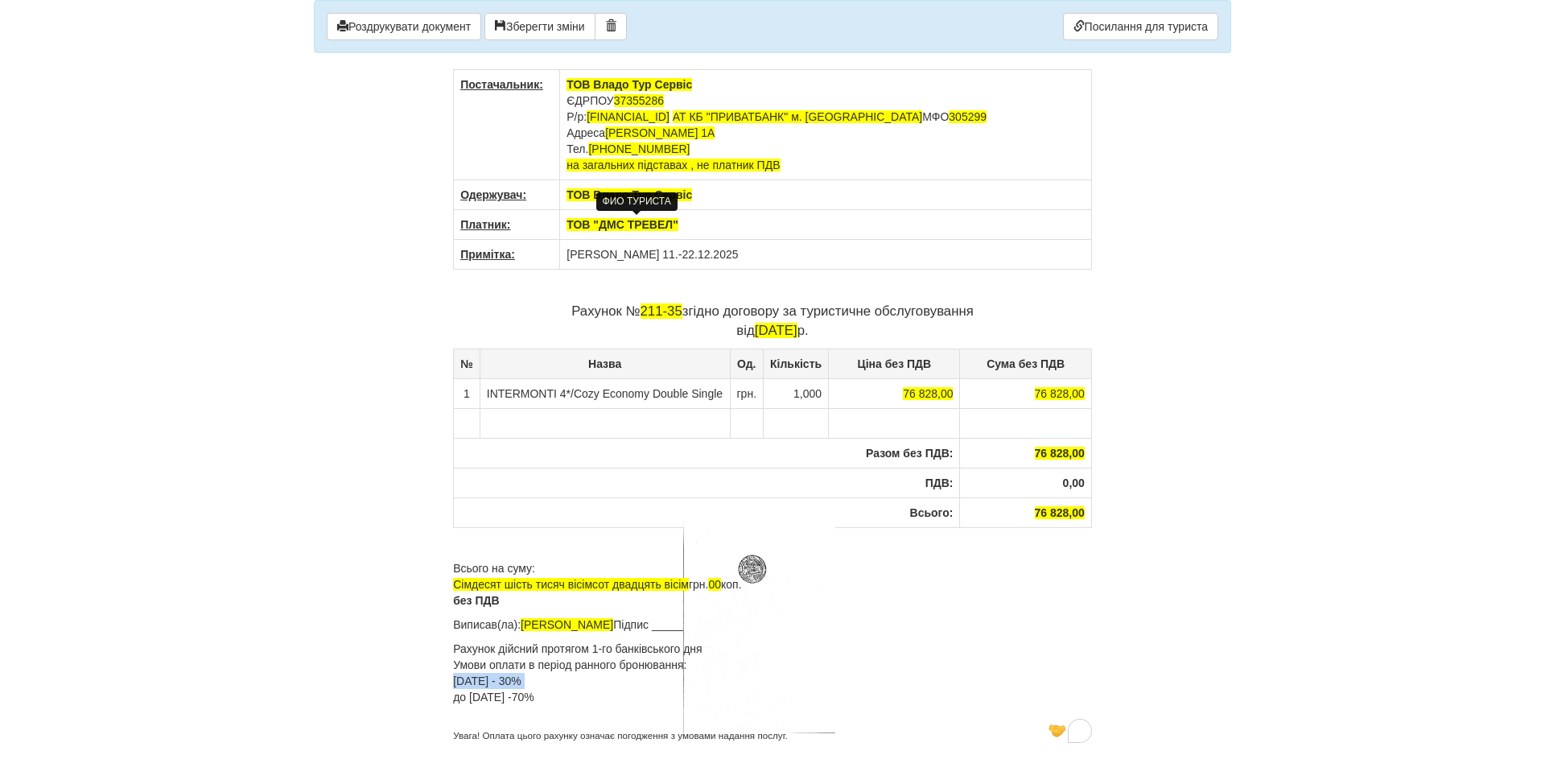
click at [642, 675] on p "Рахунок дійсний протягом 1-го банківського дня Умови оплати в період ранного бр…" at bounding box center [772, 681] width 639 height 80
drag, startPoint x: 529, startPoint y: 666, endPoint x: 688, endPoint y: 662, distance: 159.4
click at [688, 662] on p "Рахунок дійсний протягом 1-го банківського дня Умови оплати в період ранного бр…" at bounding box center [772, 681] width 639 height 80
click at [467, 721] on div "Постачальник: ТОВ Владо Тур Сервіс ЄДРПОУ 37355286 Р/р: UA713052990000026002025…" at bounding box center [772, 406] width 639 height 674
click at [459, 726] on div "Постачальник: ТОВ Владо Тур Сервіс ЄДРПОУ 37355286 Р/р: UA713052990000026002025…" at bounding box center [772, 406] width 639 height 674
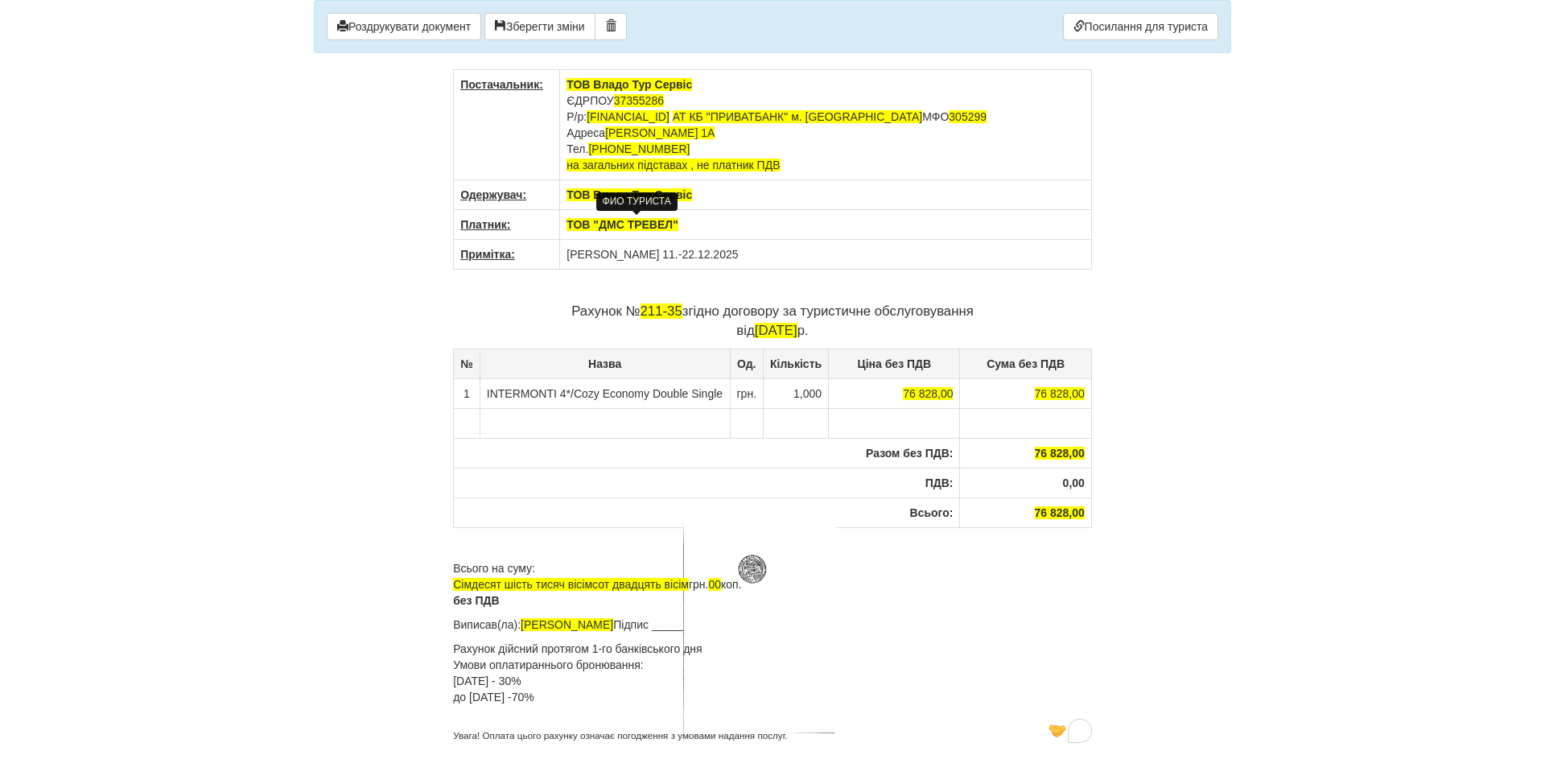
click at [455, 735] on p "Увага! Оплата цього рахунку означає погодження з умовами надання послуг." at bounding box center [772, 736] width 639 height 14
click at [530, 666] on p "Рахунок дійсний протягом 1-го банківського дня Умови оплатираннього бронювання:…" at bounding box center [772, 681] width 639 height 80
click at [650, 314] on span "211-35" at bounding box center [662, 310] width 42 height 15
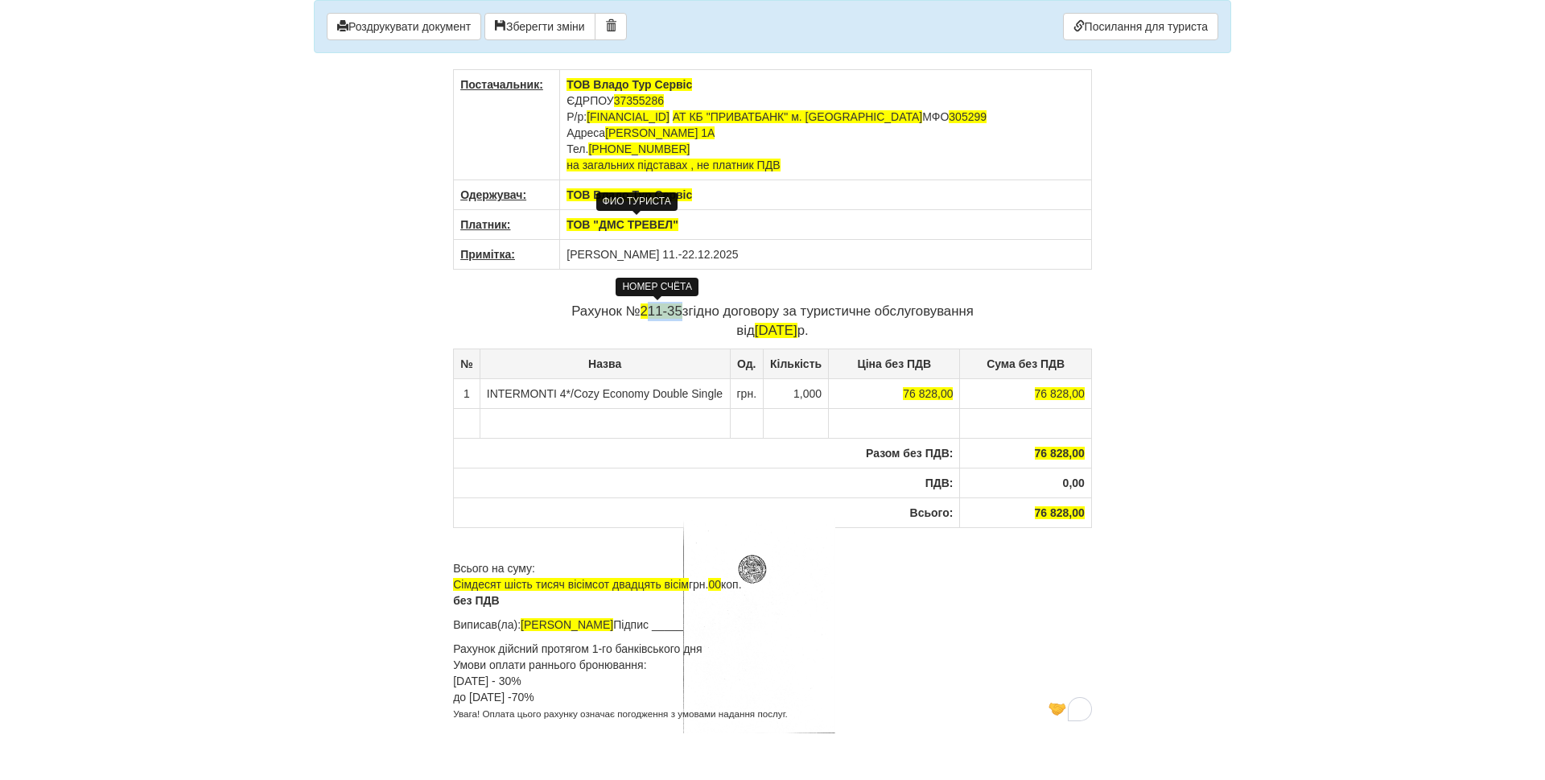
drag, startPoint x: 646, startPoint y: 314, endPoint x: 677, endPoint y: 316, distance: 31.5
click at [677, 316] on span "211-35" at bounding box center [662, 310] width 42 height 15
click at [419, 24] on button "Роздрукувати документ" at bounding box center [404, 26] width 155 height 27
click at [1356, 629] on body "× Деякі поля не заповнено Ми підсвітили порожні поля червоним кольором. Ви може…" at bounding box center [772, 390] width 1545 height 780
click at [1215, 209] on div "× Деякі поля не заповнено Ми підсвітили порожні поля червоним кольором. Ви може…" at bounding box center [773, 364] width 942 height 729
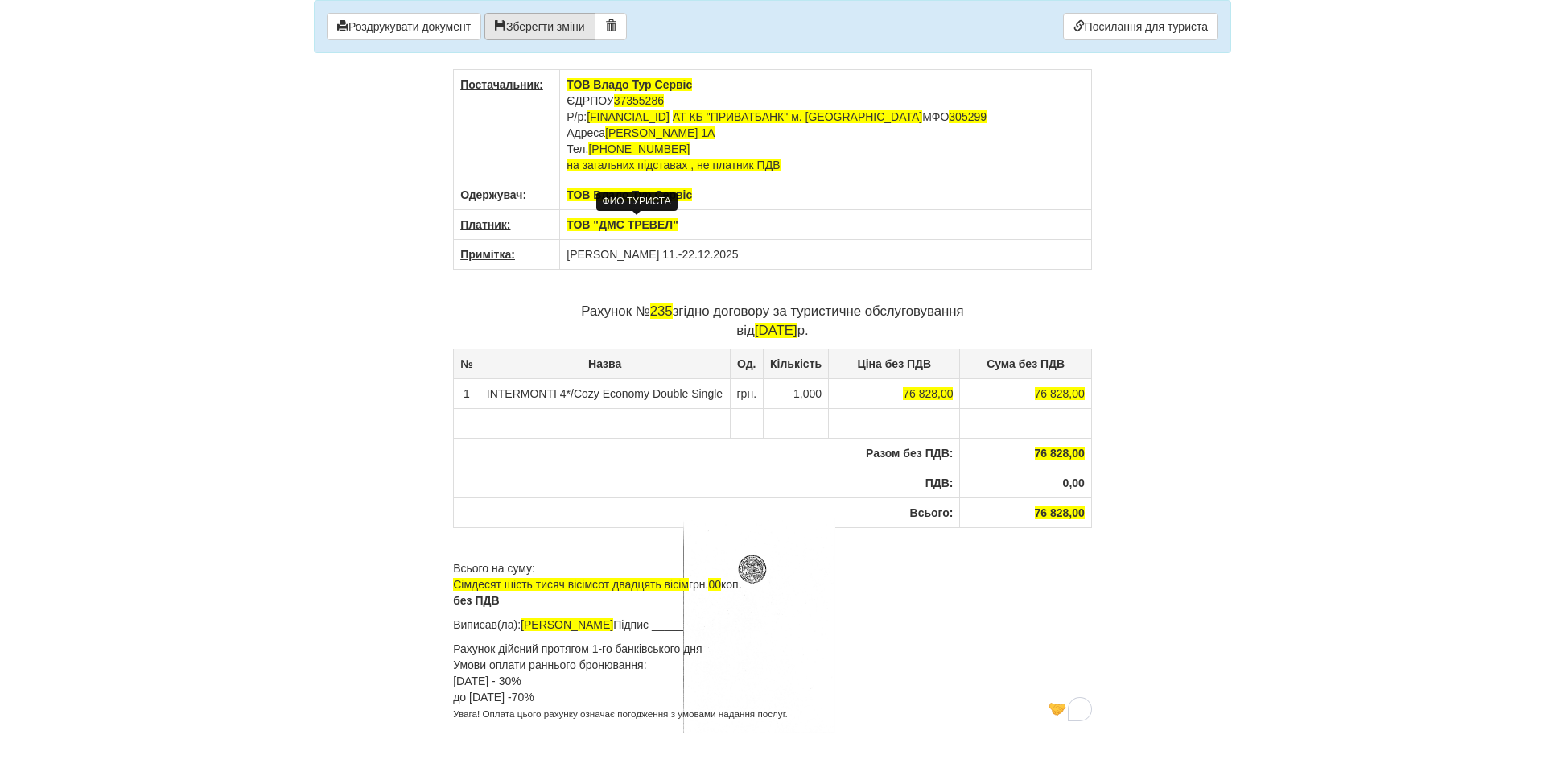
click at [553, 29] on button "Зберегти зміни" at bounding box center [540, 26] width 111 height 27
